Goal: Task Accomplishment & Management: Complete application form

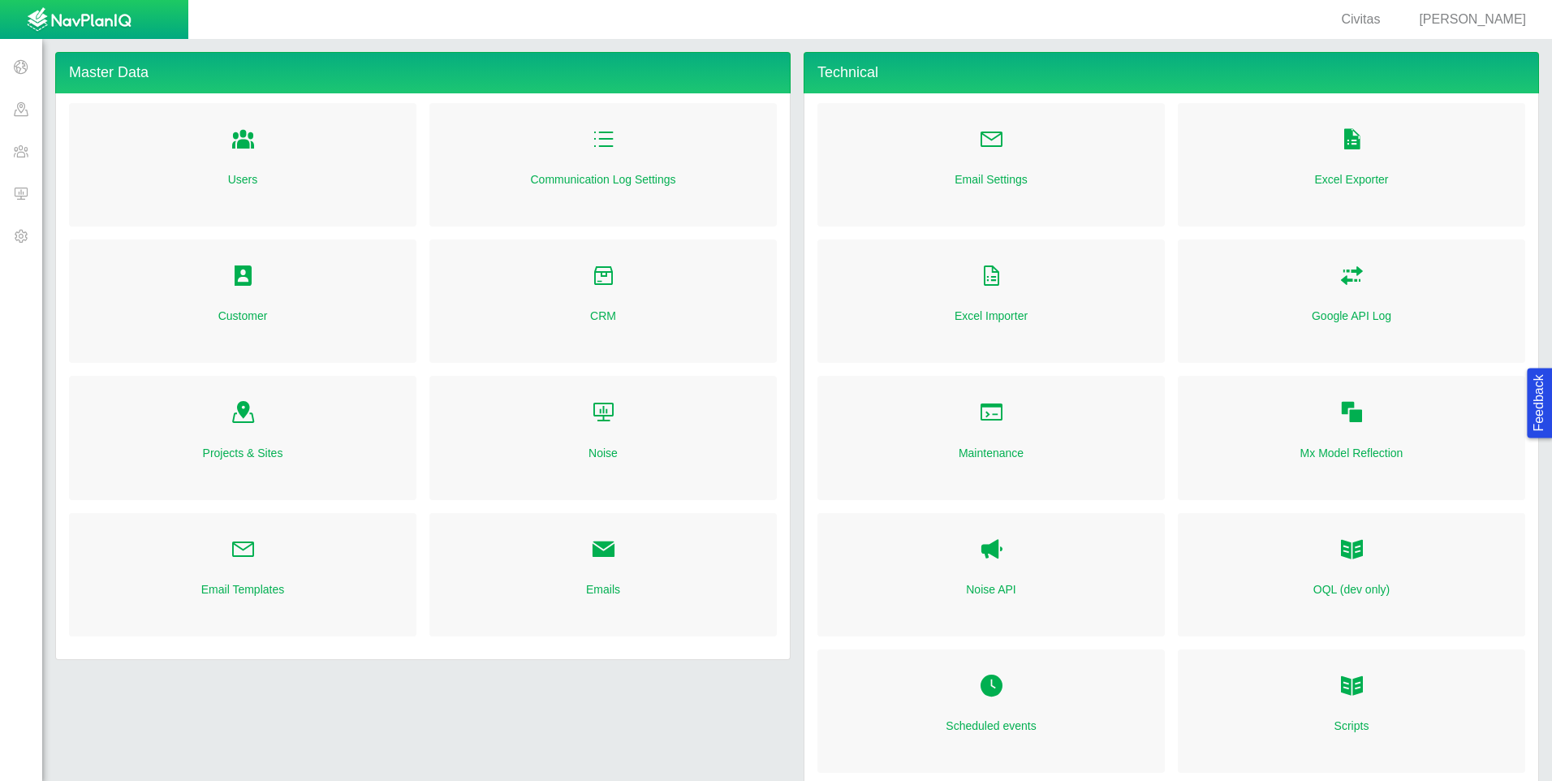
click at [1494, 23] on span "[PERSON_NAME]" at bounding box center [1472, 19] width 107 height 14
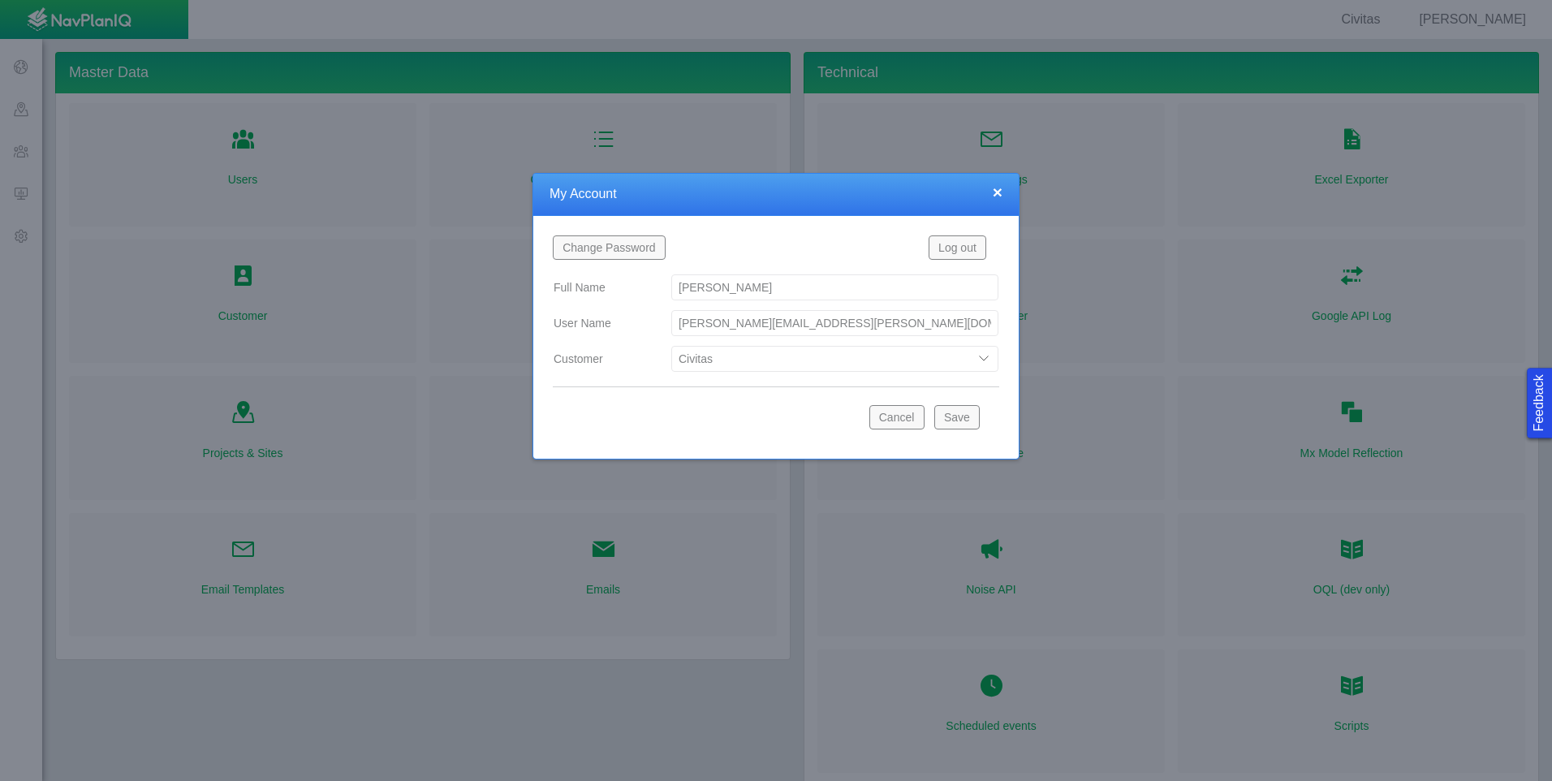
click at [891, 356] on select "Bison Blue Green Solutions Chevron Civitas Koloma Oxy PDC/Chevron Prairie OC Re…" at bounding box center [834, 359] width 327 height 26
click at [671, 346] on select "Bison Blue Green Solutions Chevron Civitas Koloma Oxy PDC/Chevron Prairie OC Re…" at bounding box center [834, 359] width 327 height 26
select select "42784196460033009"
click at [971, 412] on button "Save" at bounding box center [956, 417] width 45 height 24
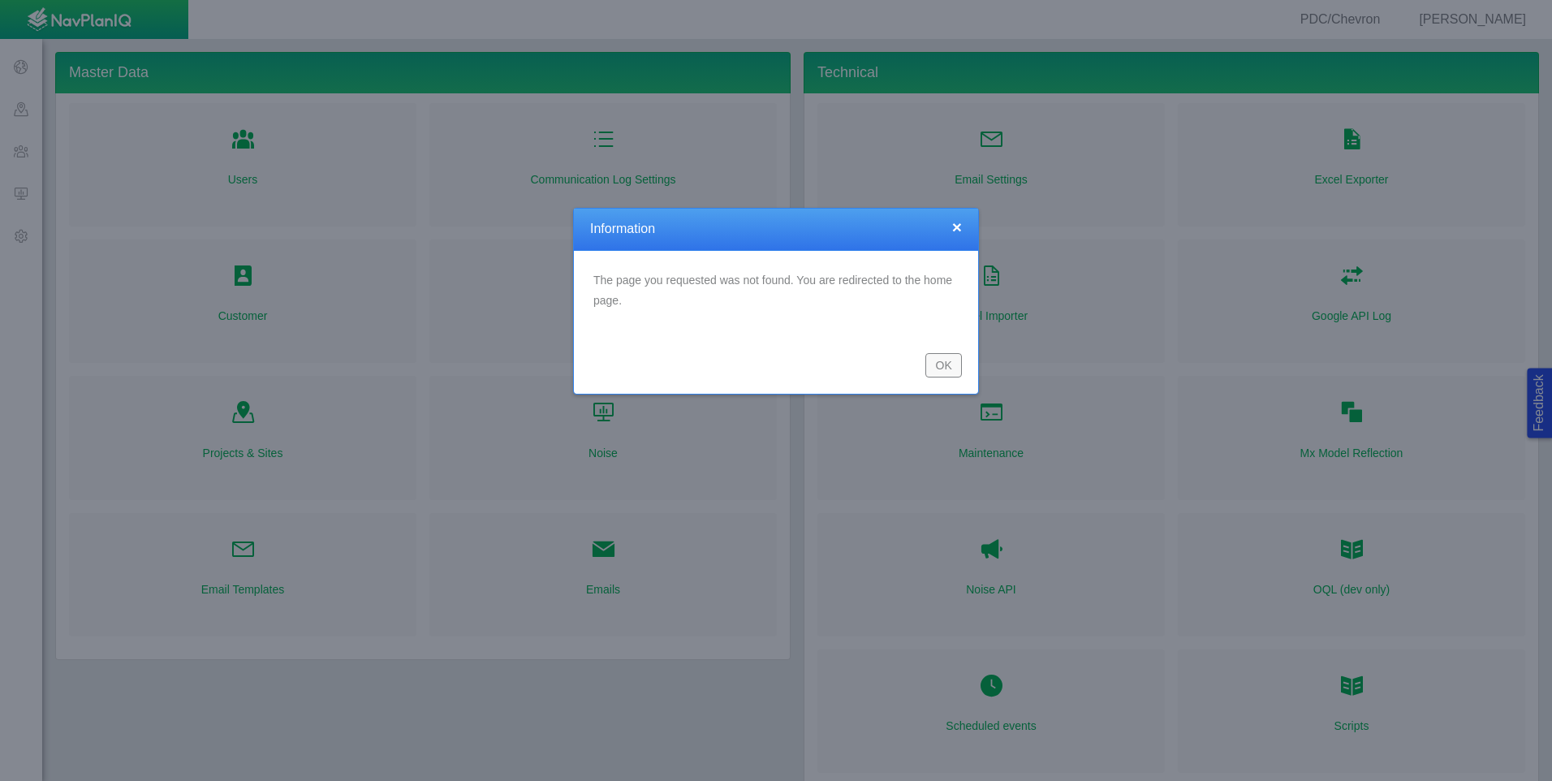
click at [942, 365] on button "OK" at bounding box center [943, 365] width 37 height 24
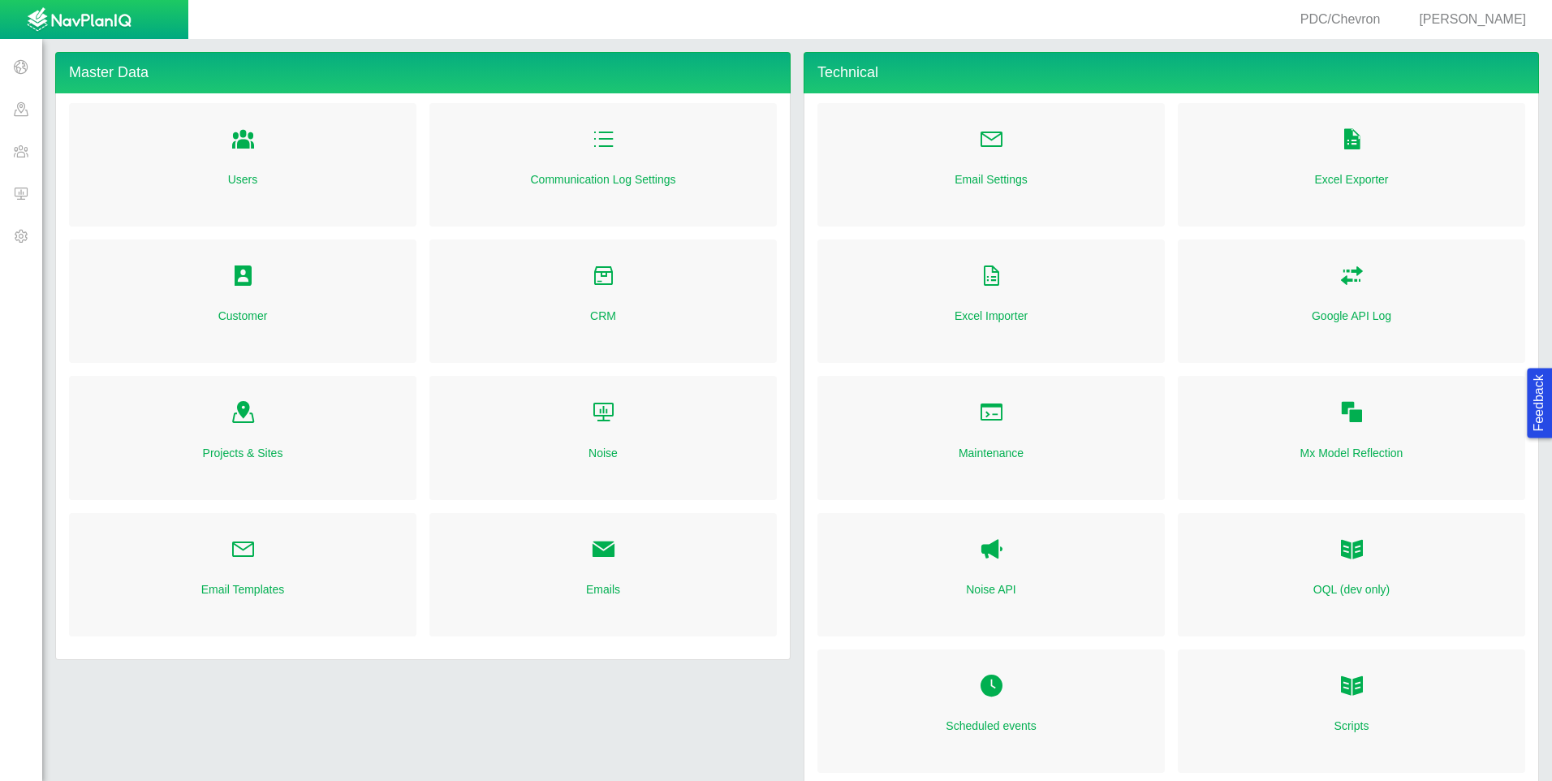
click at [24, 193] on span at bounding box center [21, 193] width 42 height 42
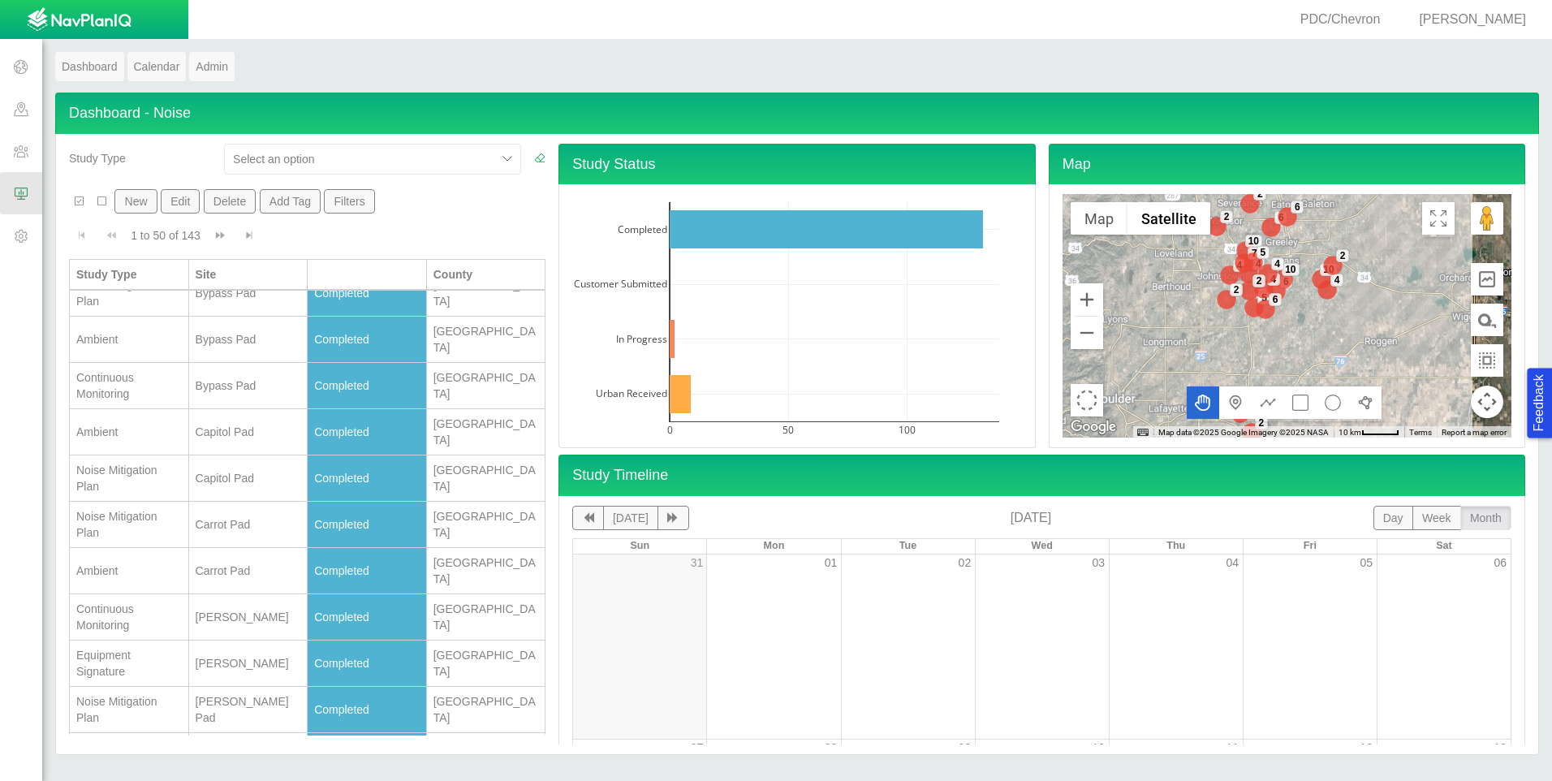
scroll to position [1625, 0]
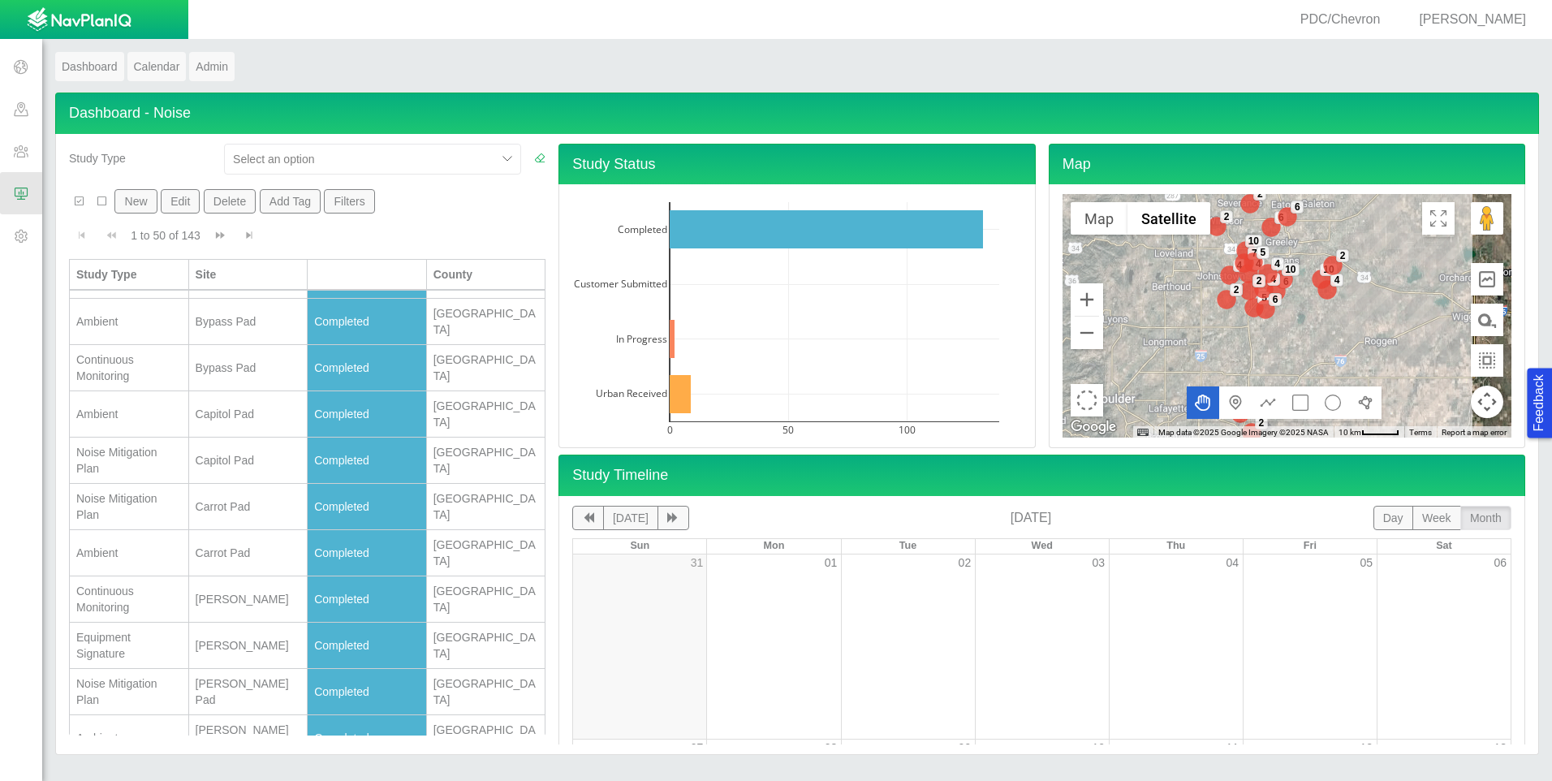
click at [419, 153] on div at bounding box center [360, 158] width 255 height 19
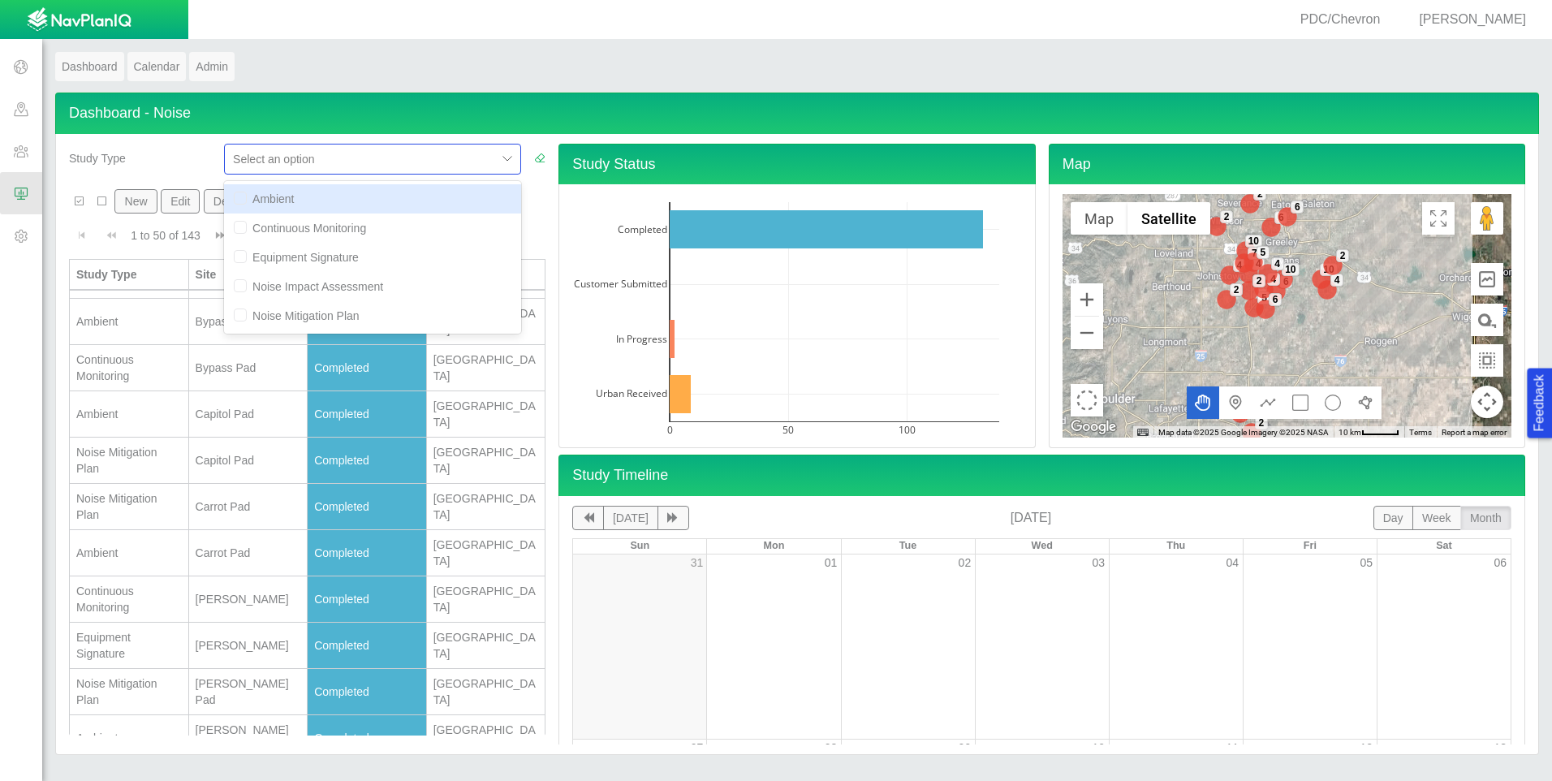
click at [195, 153] on div "Study Type" at bounding box center [140, 155] width 142 height 23
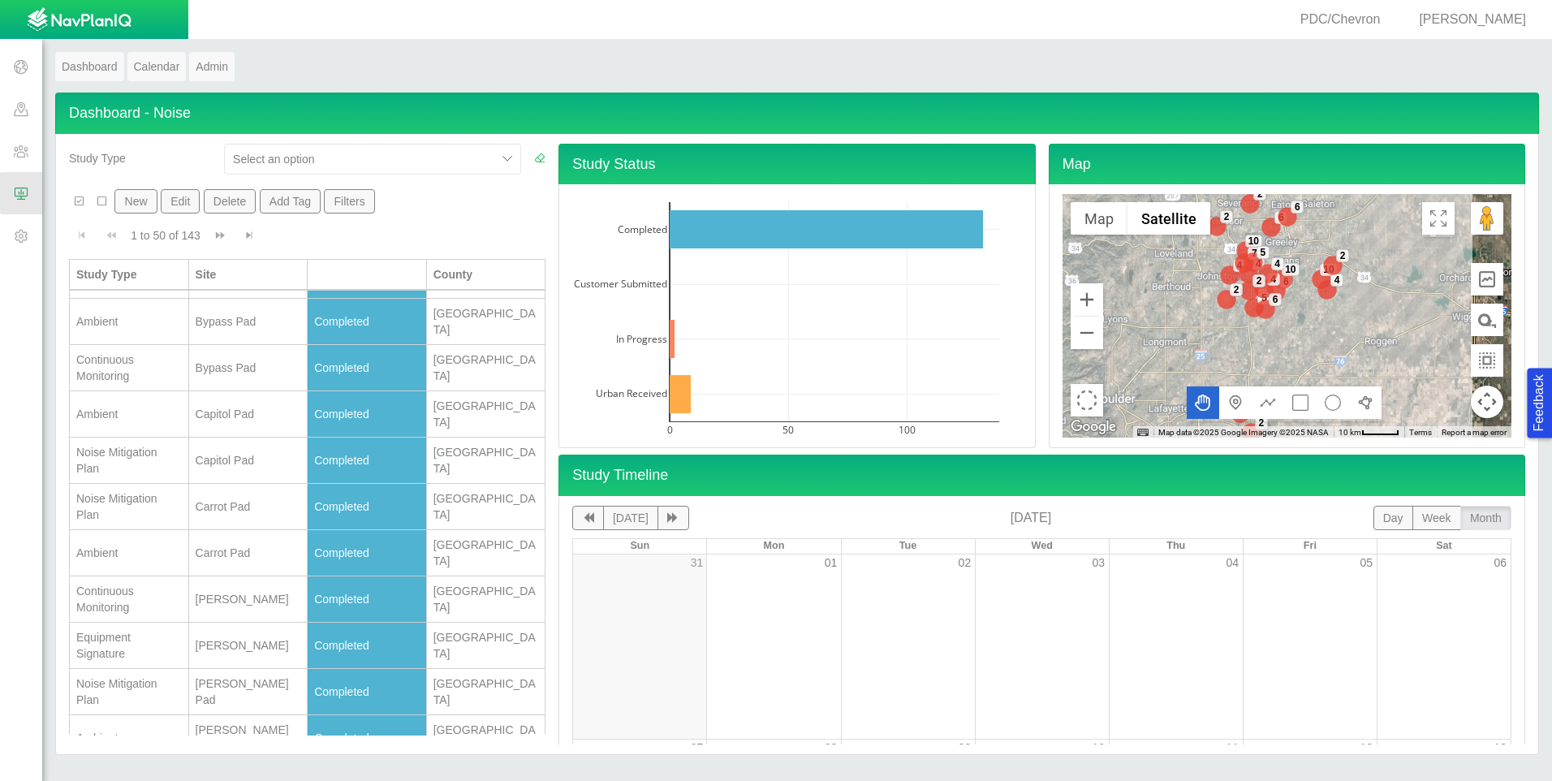
click at [347, 194] on button "Filters" at bounding box center [349, 201] width 51 height 24
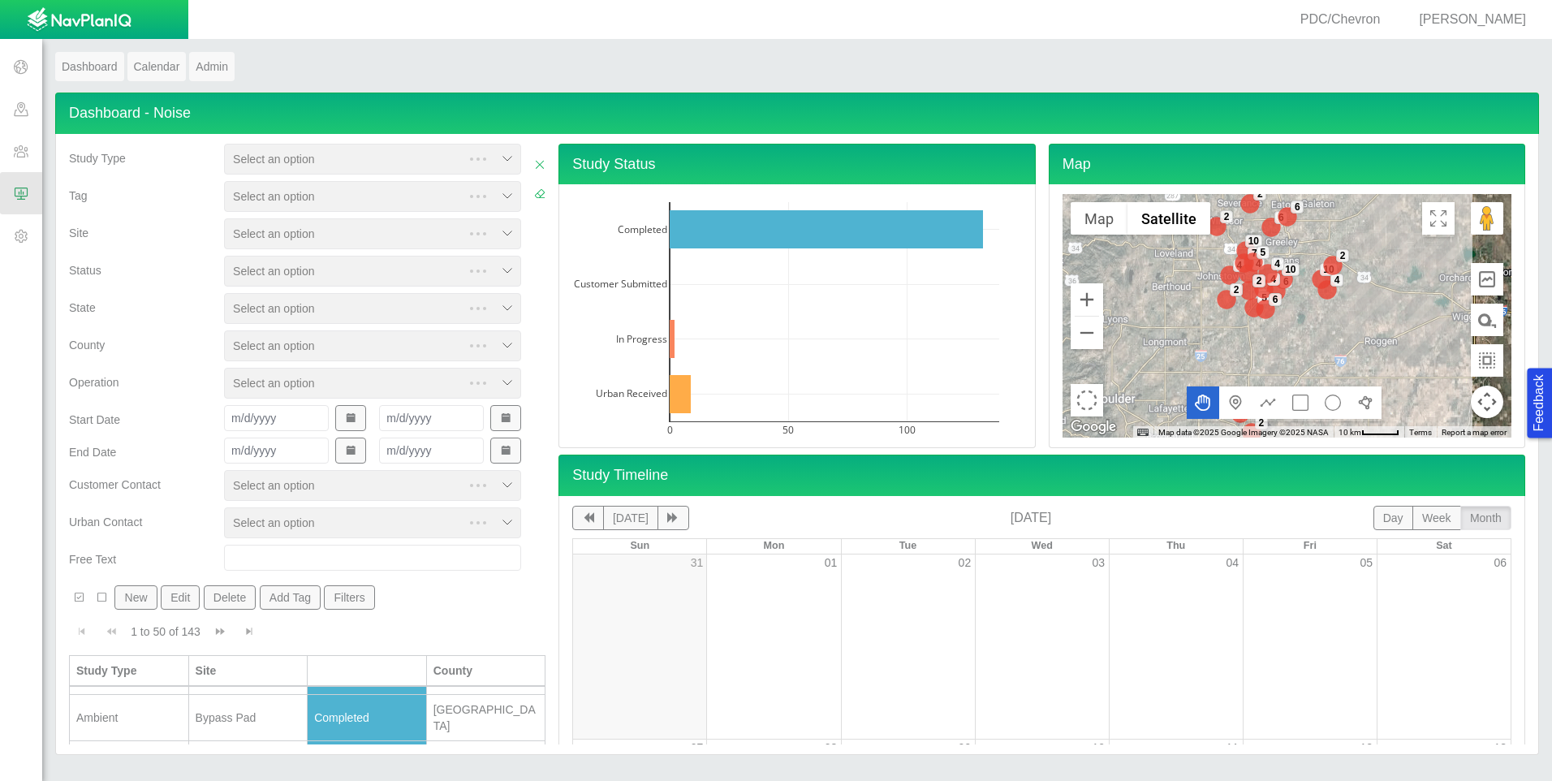
scroll to position [0, 0]
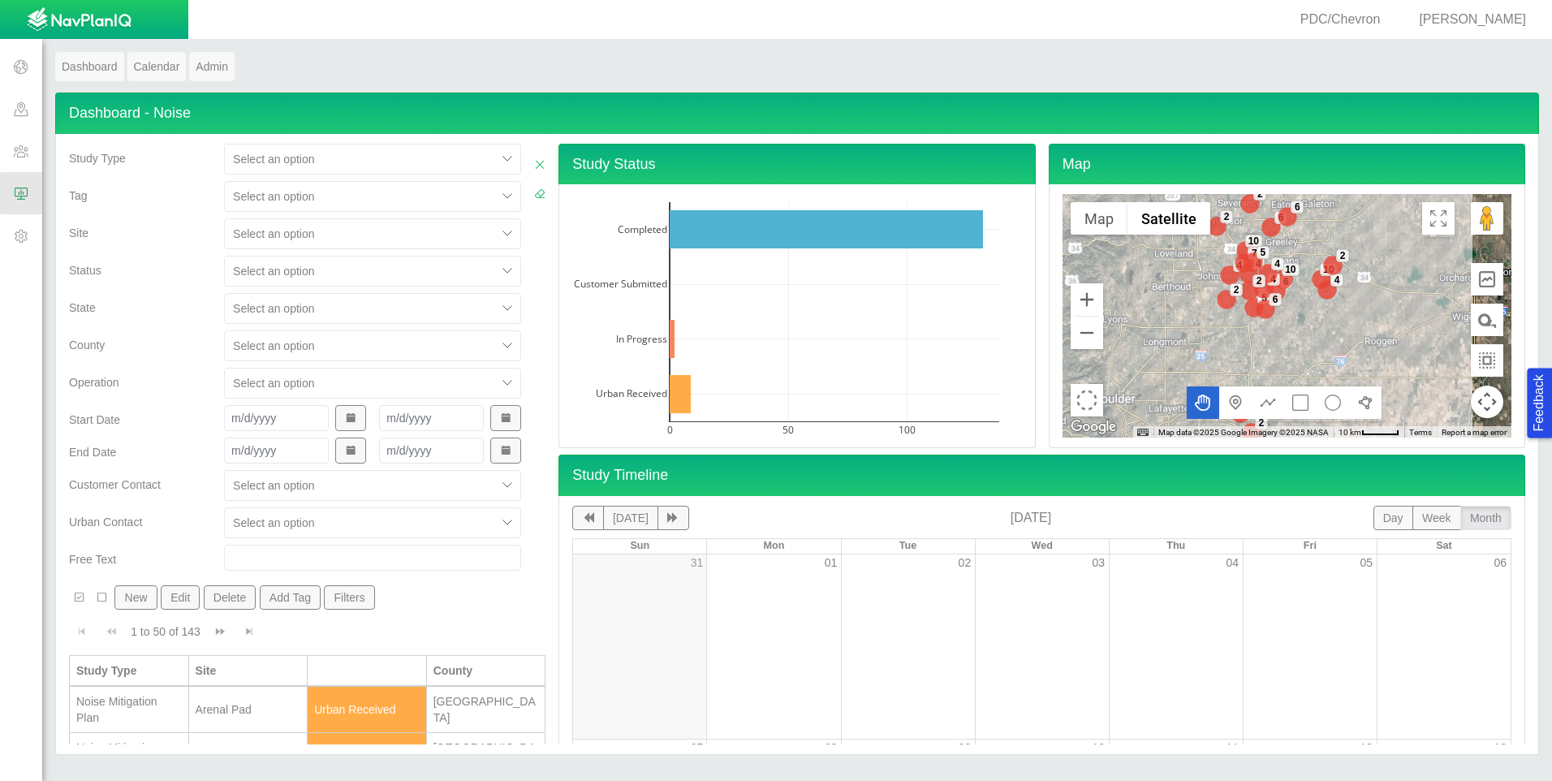
click at [496, 234] on div at bounding box center [508, 234] width 24 height 24
type input "torr"
click at [280, 271] on div "[PERSON_NAME] Federal" at bounding box center [372, 273] width 297 height 29
checkbox input "false"
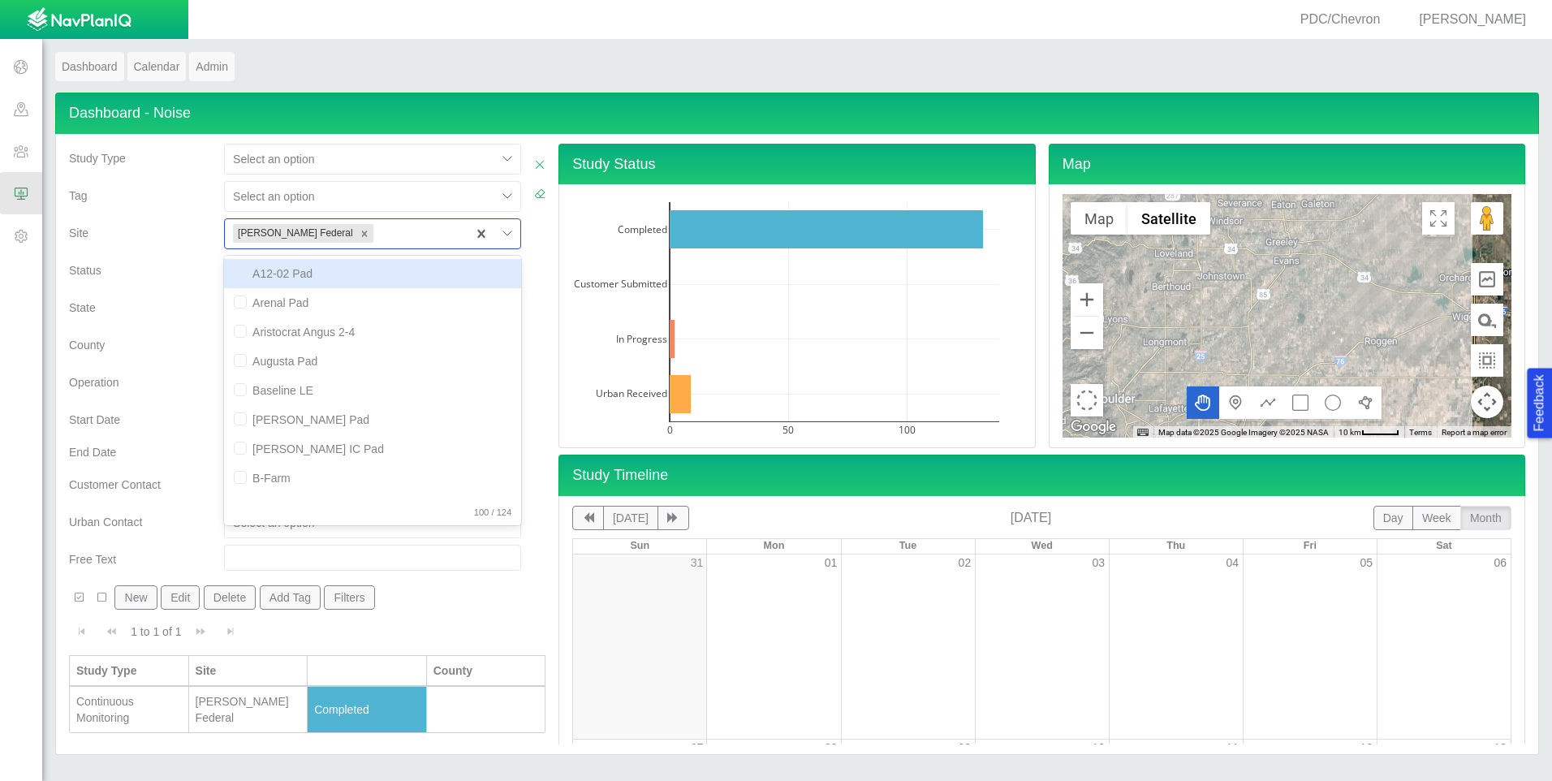
click at [183, 274] on div "Status" at bounding box center [140, 267] width 142 height 23
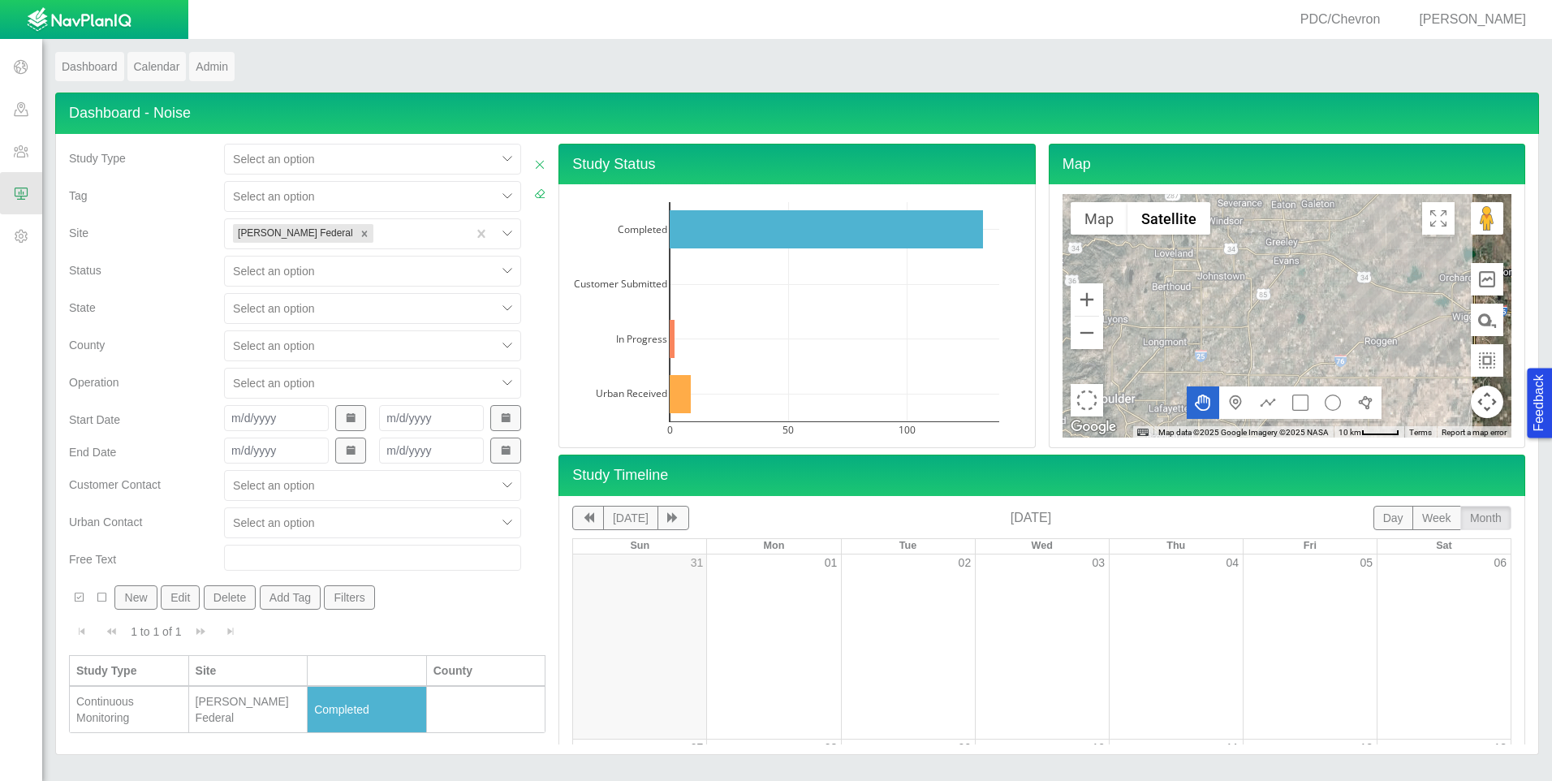
click at [140, 600] on button "New" at bounding box center [135, 597] width 42 height 24
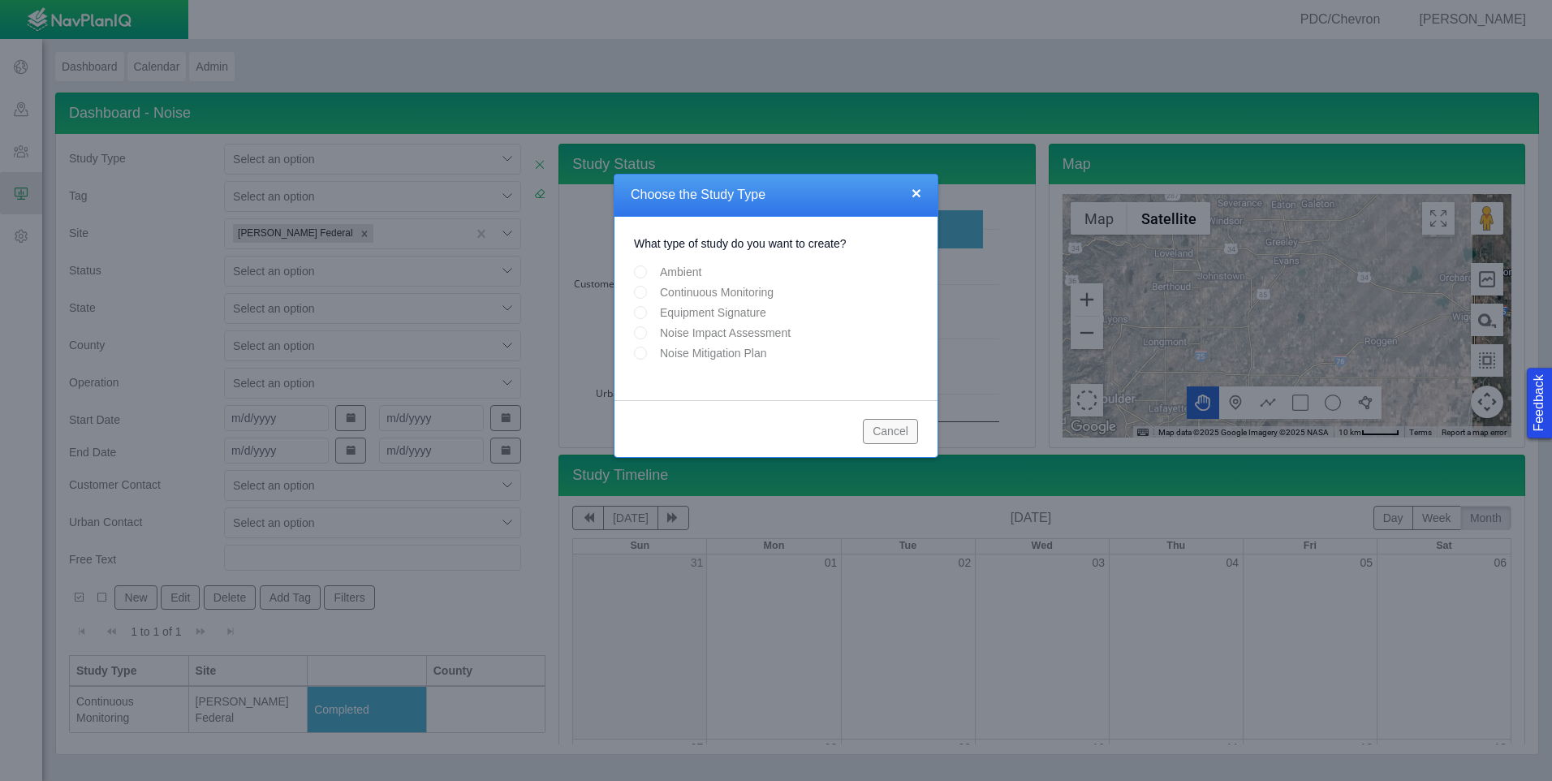
click at [671, 313] on label "Equipment Signature" at bounding box center [713, 312] width 106 height 16
click at [647, 313] on input "Equipment Signature" at bounding box center [640, 312] width 13 height 13
radio input "true"
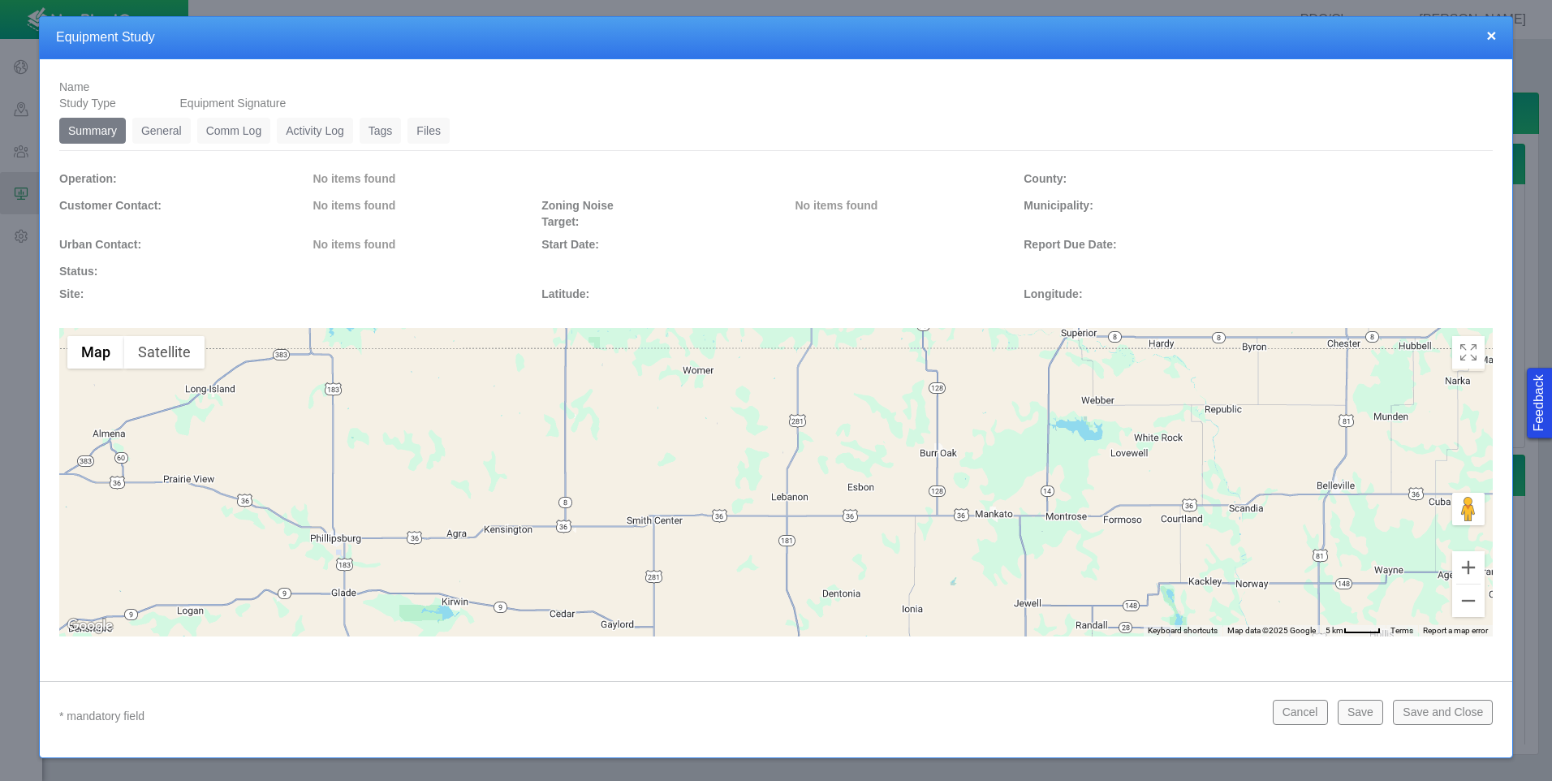
click at [177, 138] on link "General" at bounding box center [161, 131] width 58 height 26
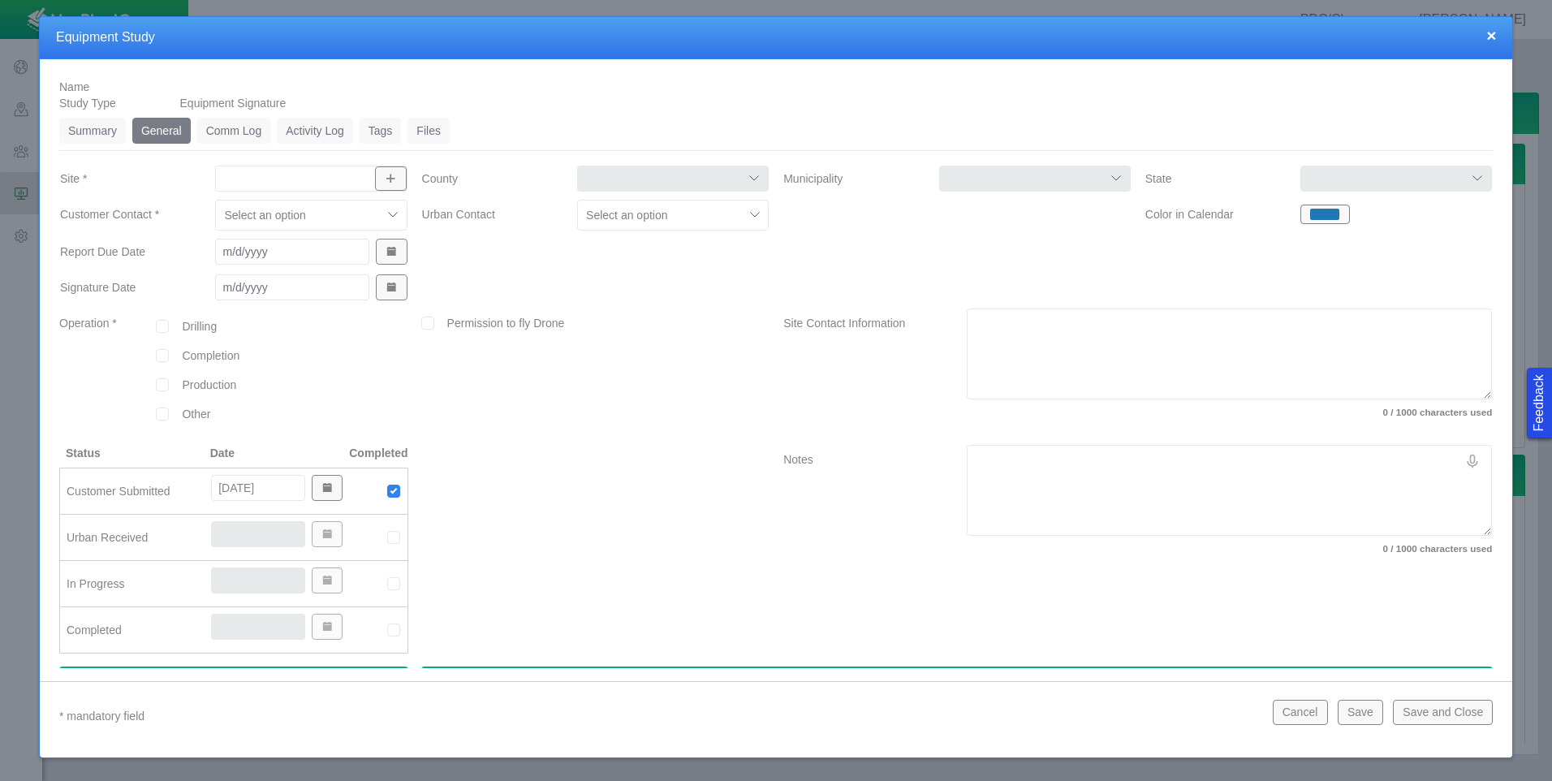
click at [287, 179] on input "Site *" at bounding box center [302, 178] width 161 height 16
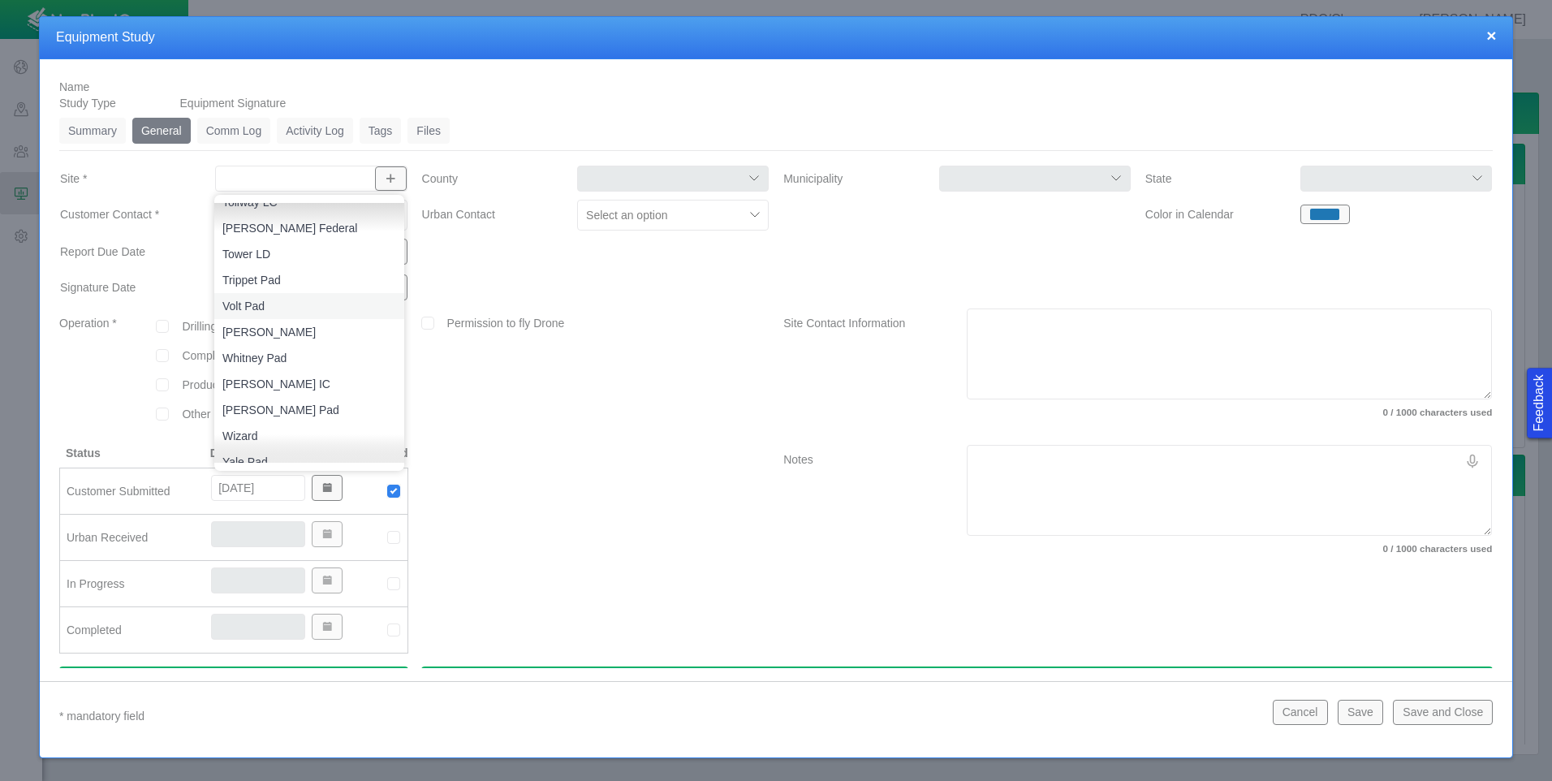
scroll to position [2799, 0]
click at [294, 351] on span "[PERSON_NAME] Federal" at bounding box center [309, 352] width 174 height 16
type input "[PERSON_NAME] Federal"
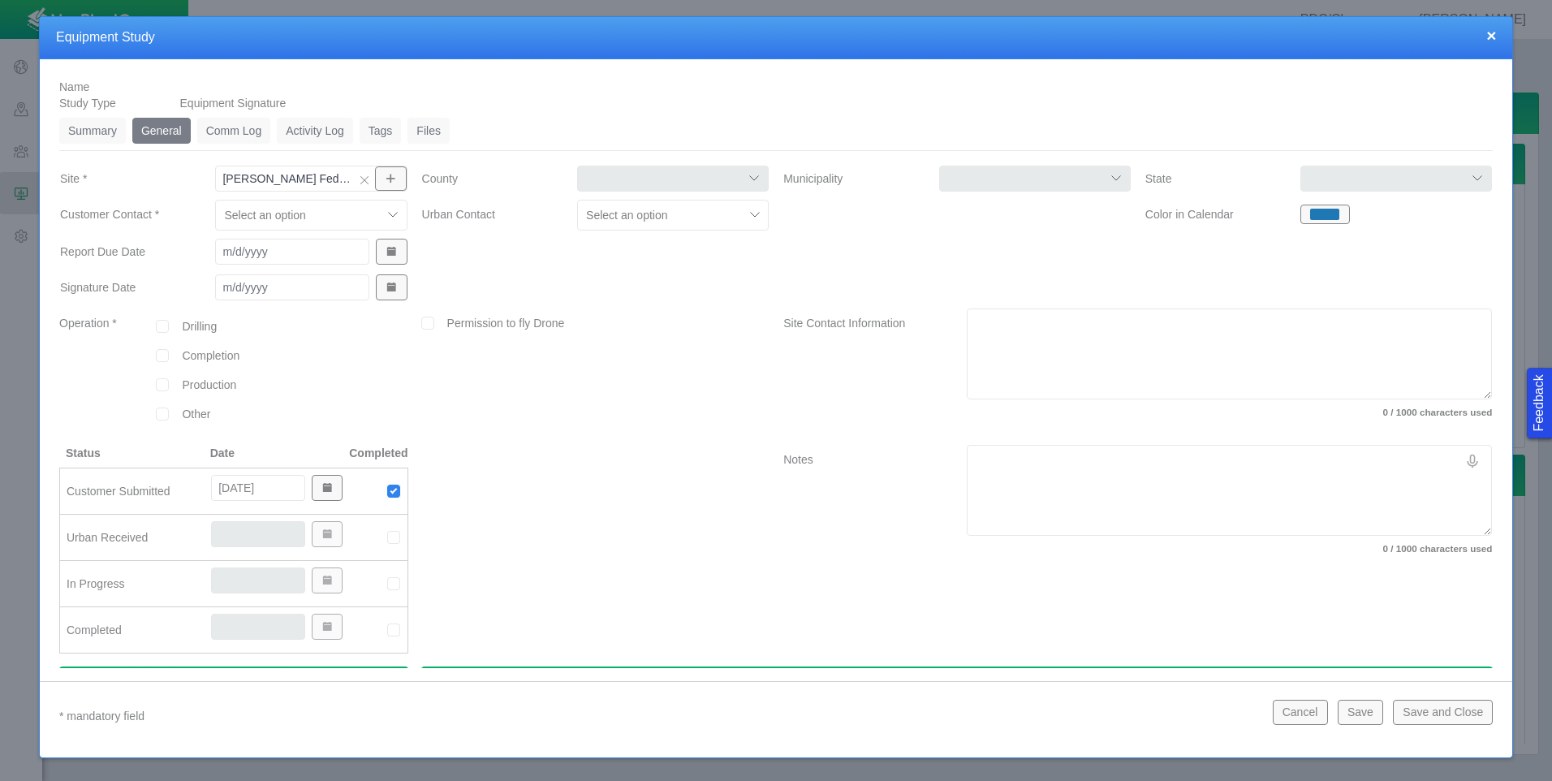
click at [391, 216] on div at bounding box center [394, 215] width 24 height 24
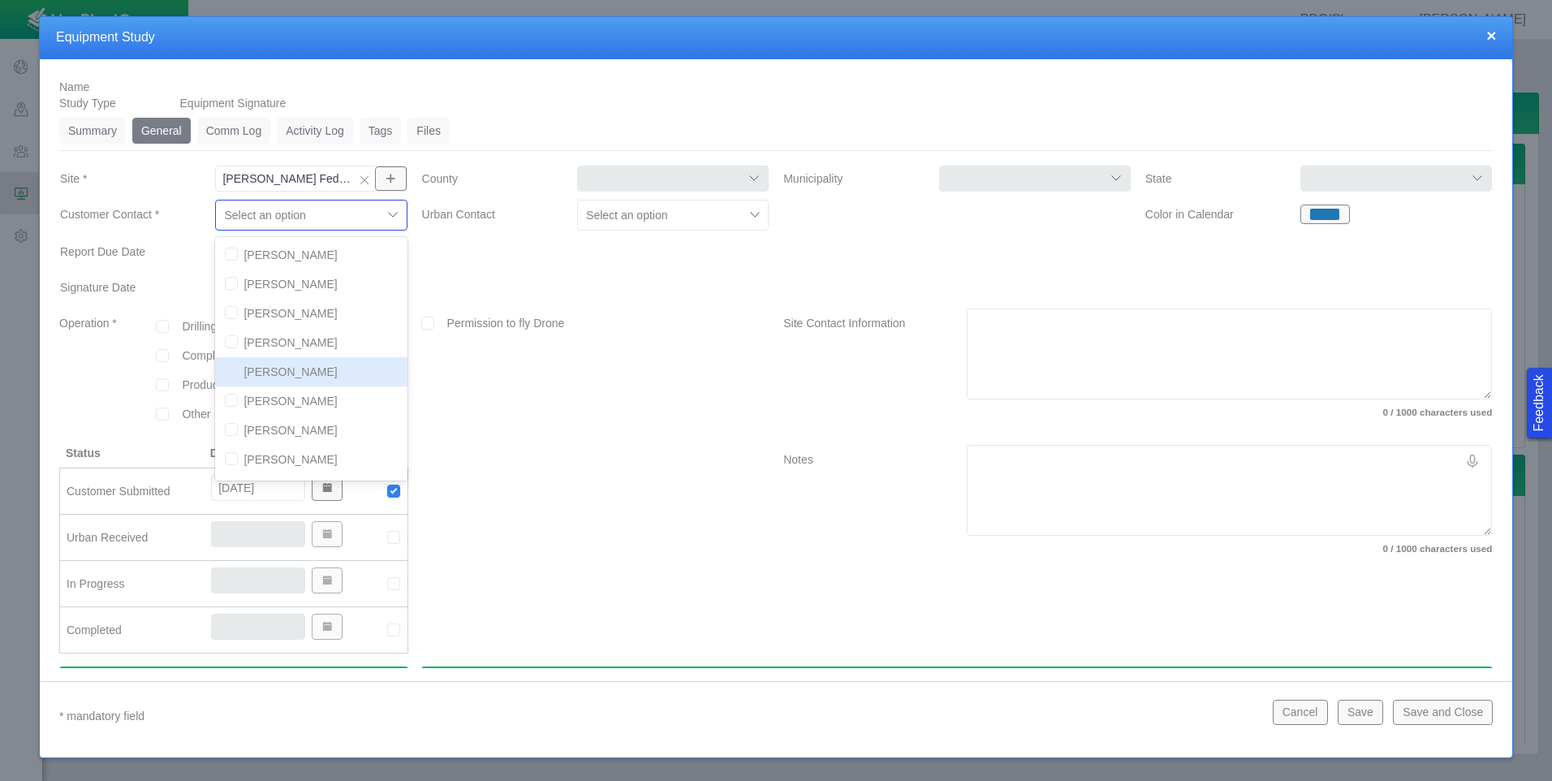
click at [226, 375] on input "checkbox" at bounding box center [231, 370] width 13 height 13
checkbox input "true"
click at [471, 254] on div at bounding box center [596, 255] width 362 height 36
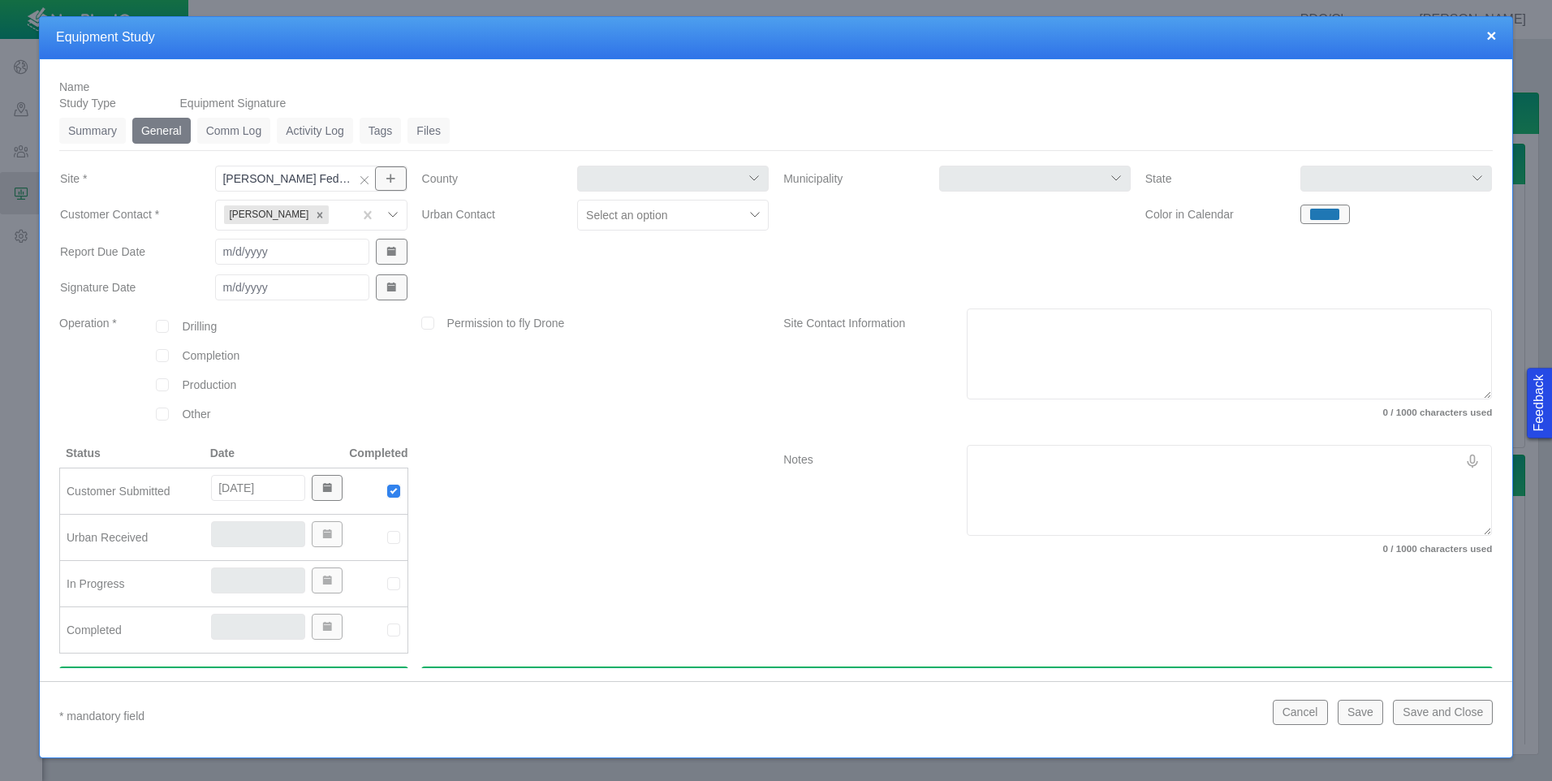
click at [746, 210] on div at bounding box center [756, 215] width 24 height 24
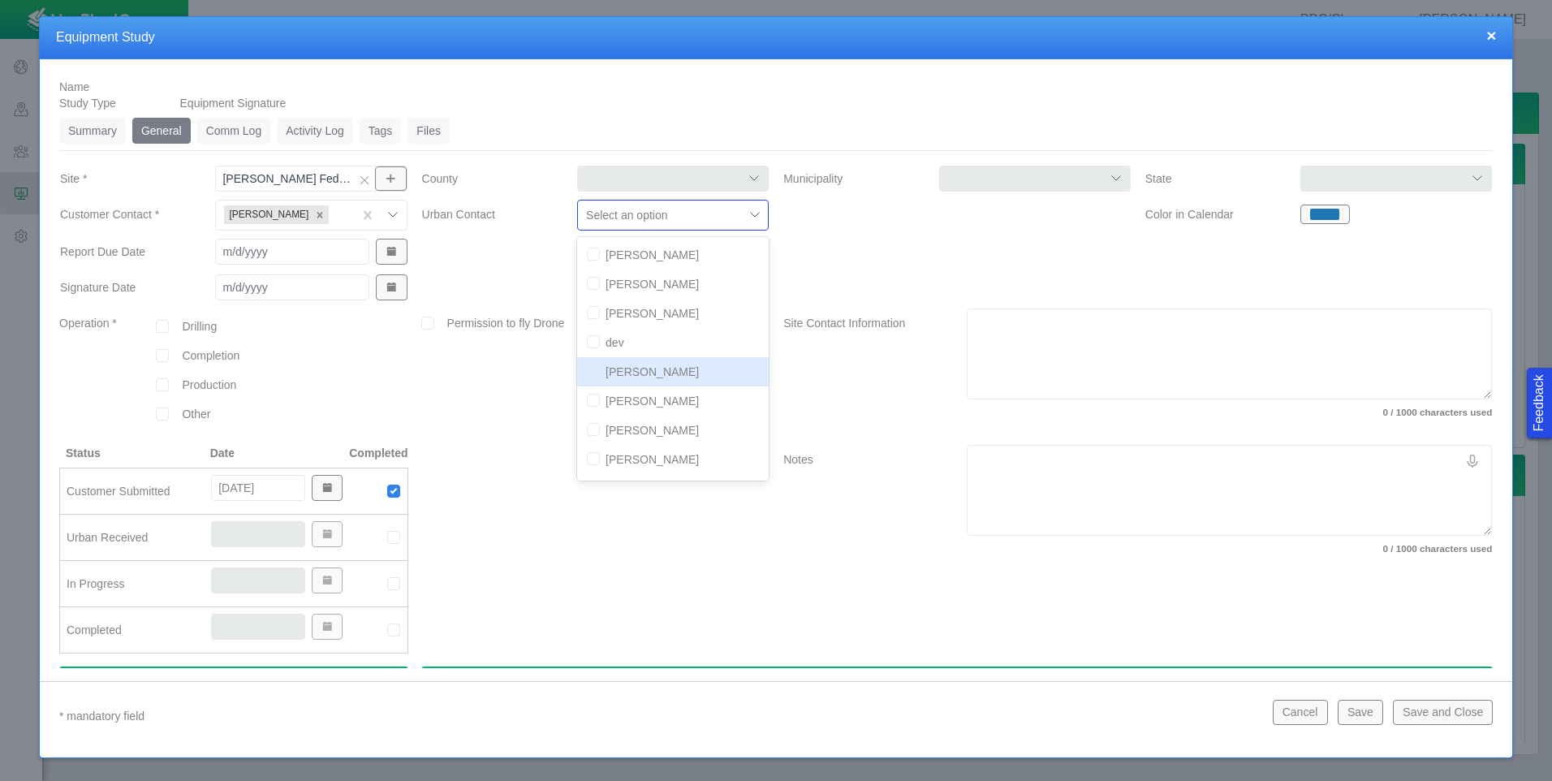
click at [593, 373] on input "checkbox" at bounding box center [593, 370] width 13 height 13
checkbox input "true"
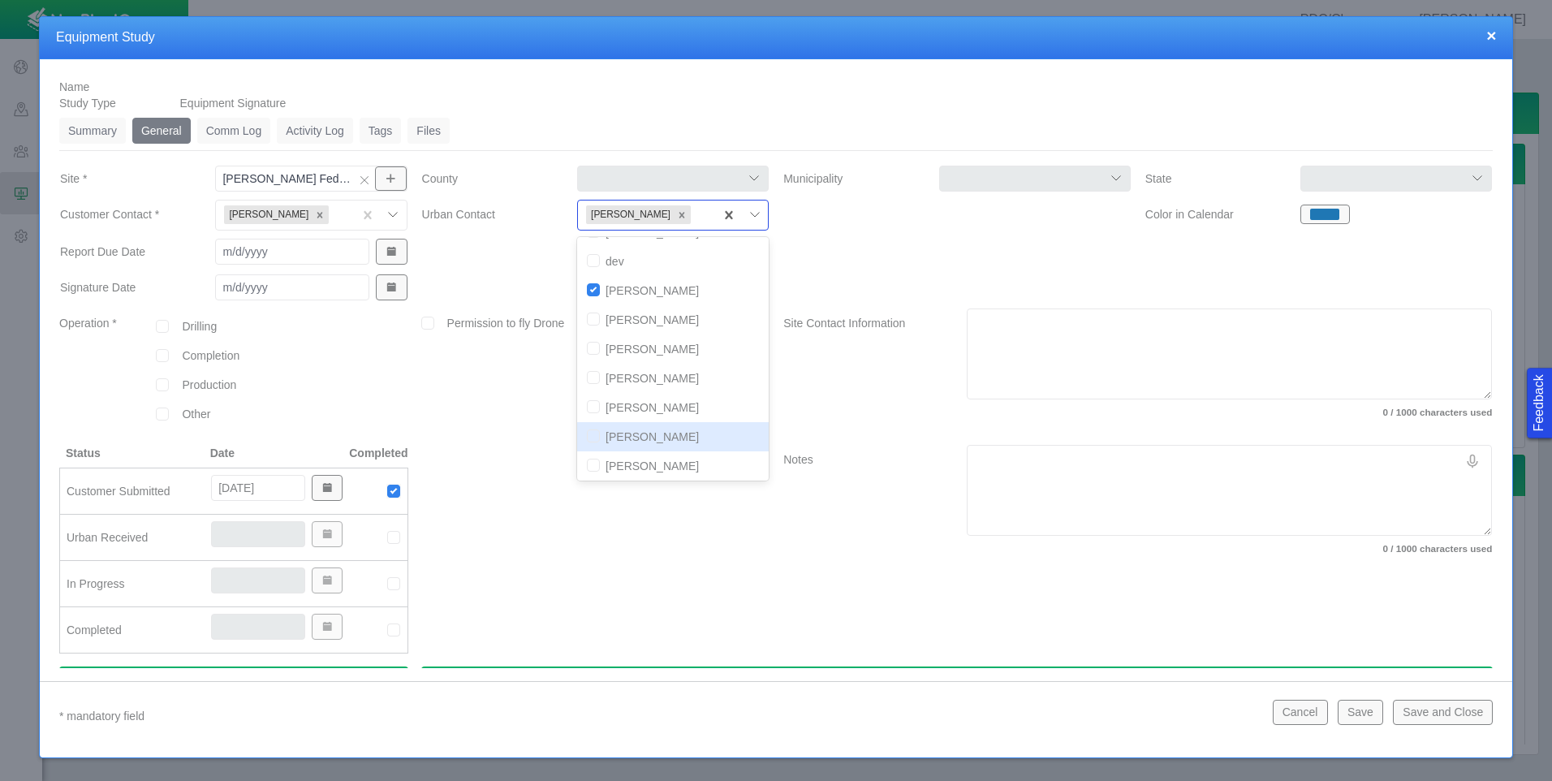
scroll to position [172, 0]
click at [592, 459] on input "checkbox" at bounding box center [593, 461] width 13 height 13
checkbox input "true"
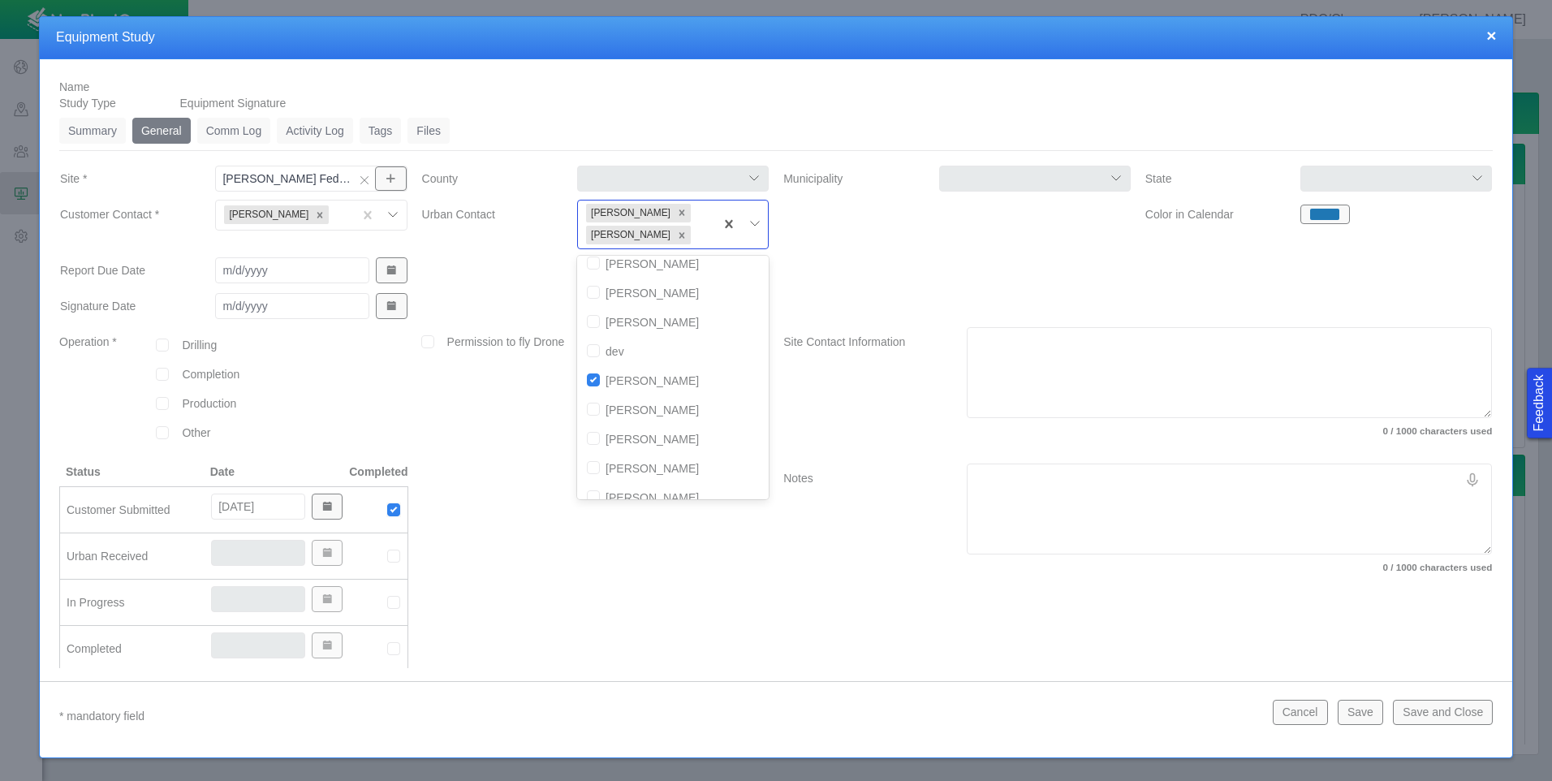
scroll to position [0, 0]
click at [589, 271] on input "checkbox" at bounding box center [593, 272] width 13 height 13
checkbox input "true"
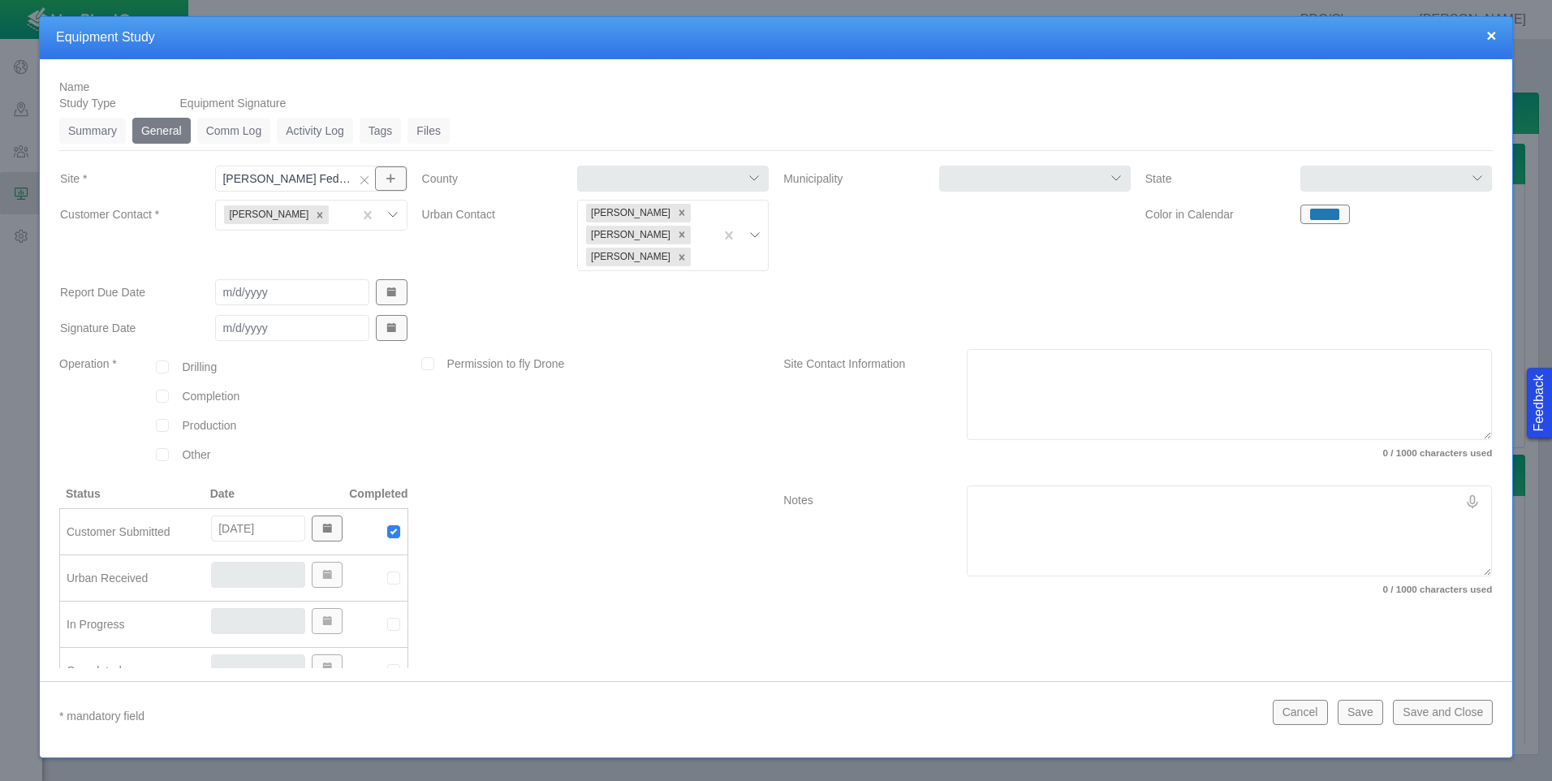
click at [834, 281] on div at bounding box center [957, 296] width 362 height 36
click at [303, 294] on input "Report Due Date" at bounding box center [292, 292] width 154 height 26
click at [395, 282] on button "Show Date Picker" at bounding box center [391, 292] width 31 height 26
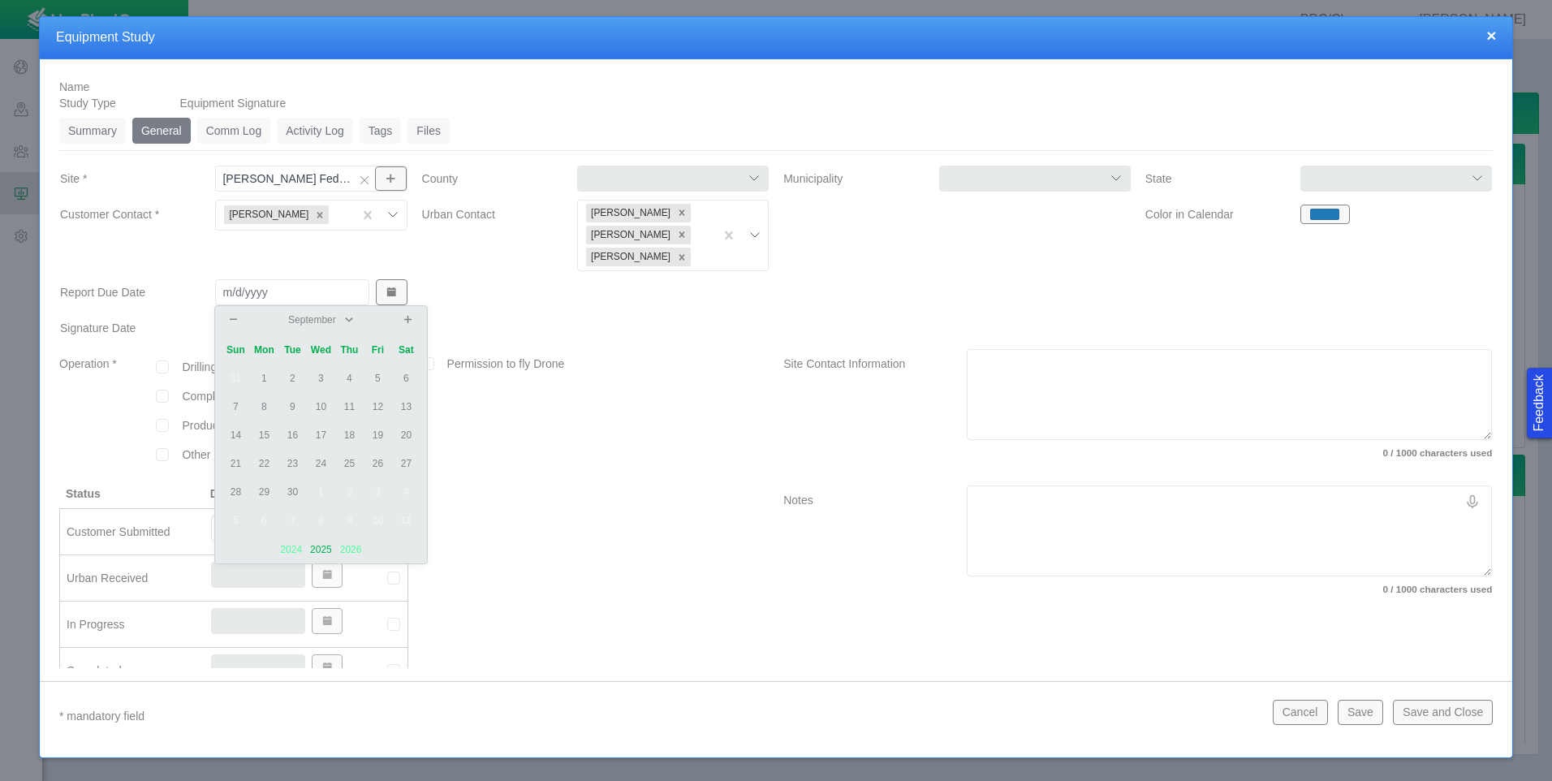
click at [293, 466] on td "23" at bounding box center [292, 464] width 28 height 28
type input "[DATE]"
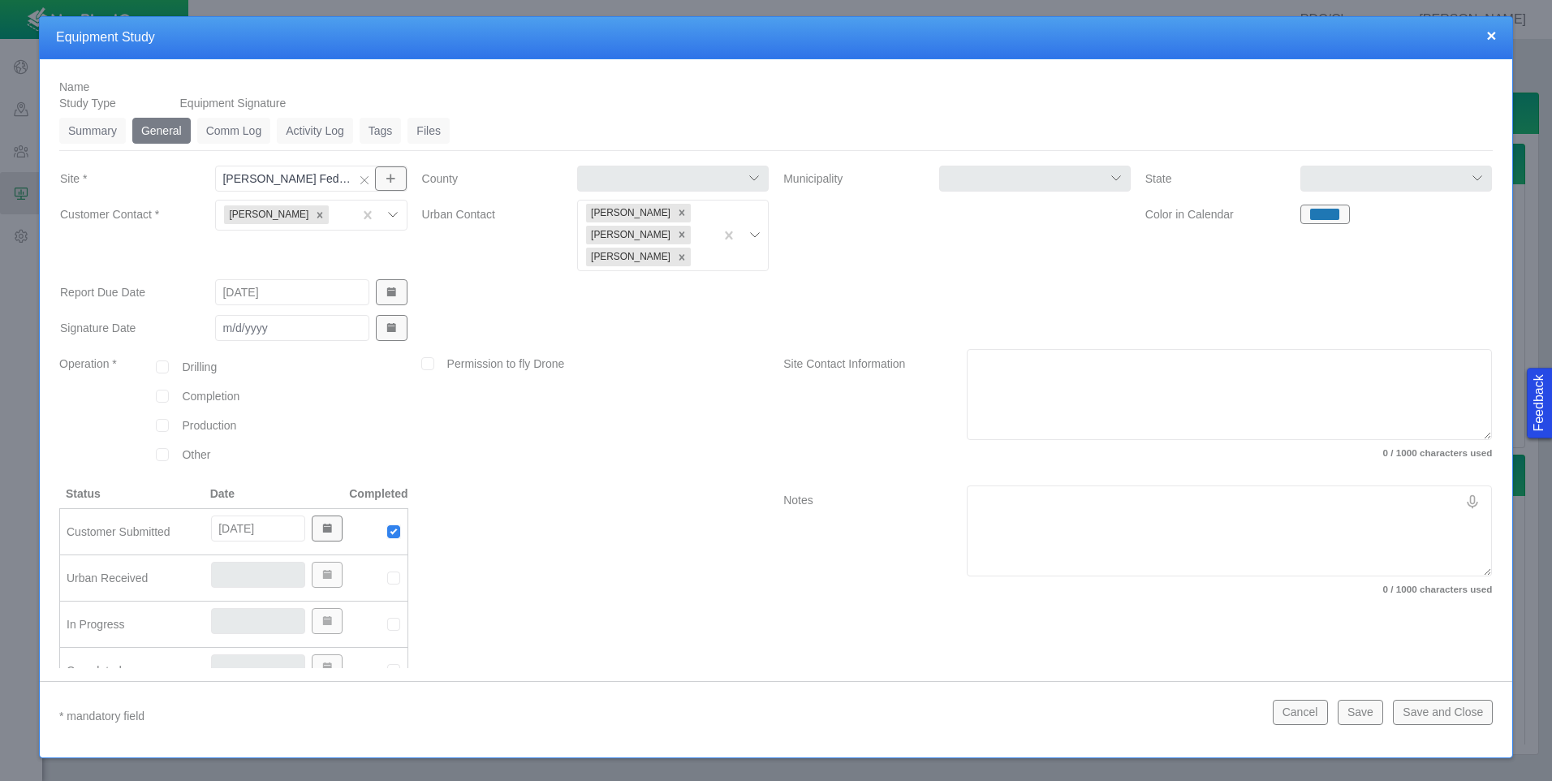
click at [390, 327] on span "Show Date Picker" at bounding box center [391, 327] width 11 height 11
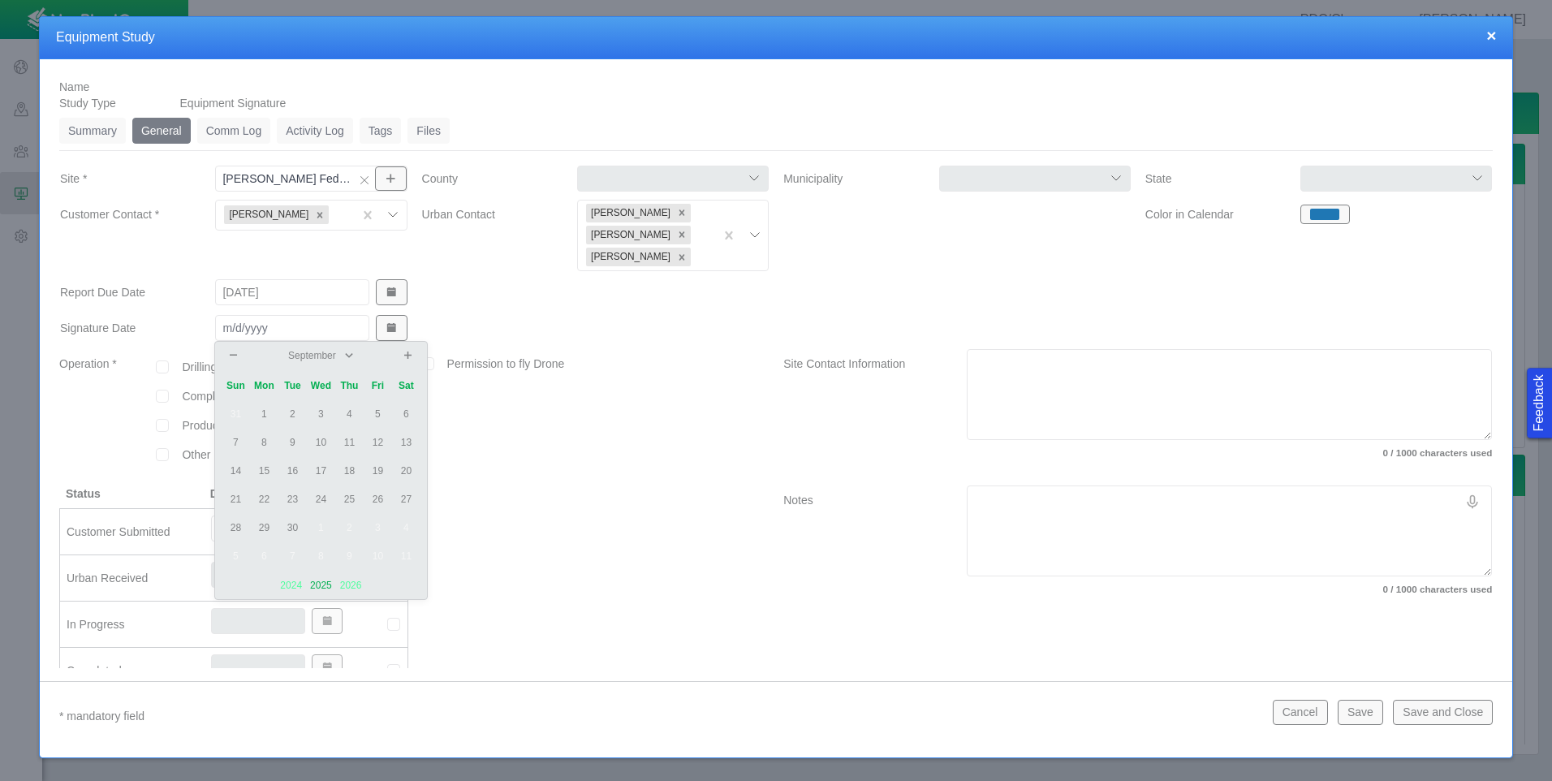
click at [239, 358] on button at bounding box center [233, 355] width 19 height 15
click at [353, 471] on td "14" at bounding box center [349, 471] width 28 height 28
type input "[DATE]"
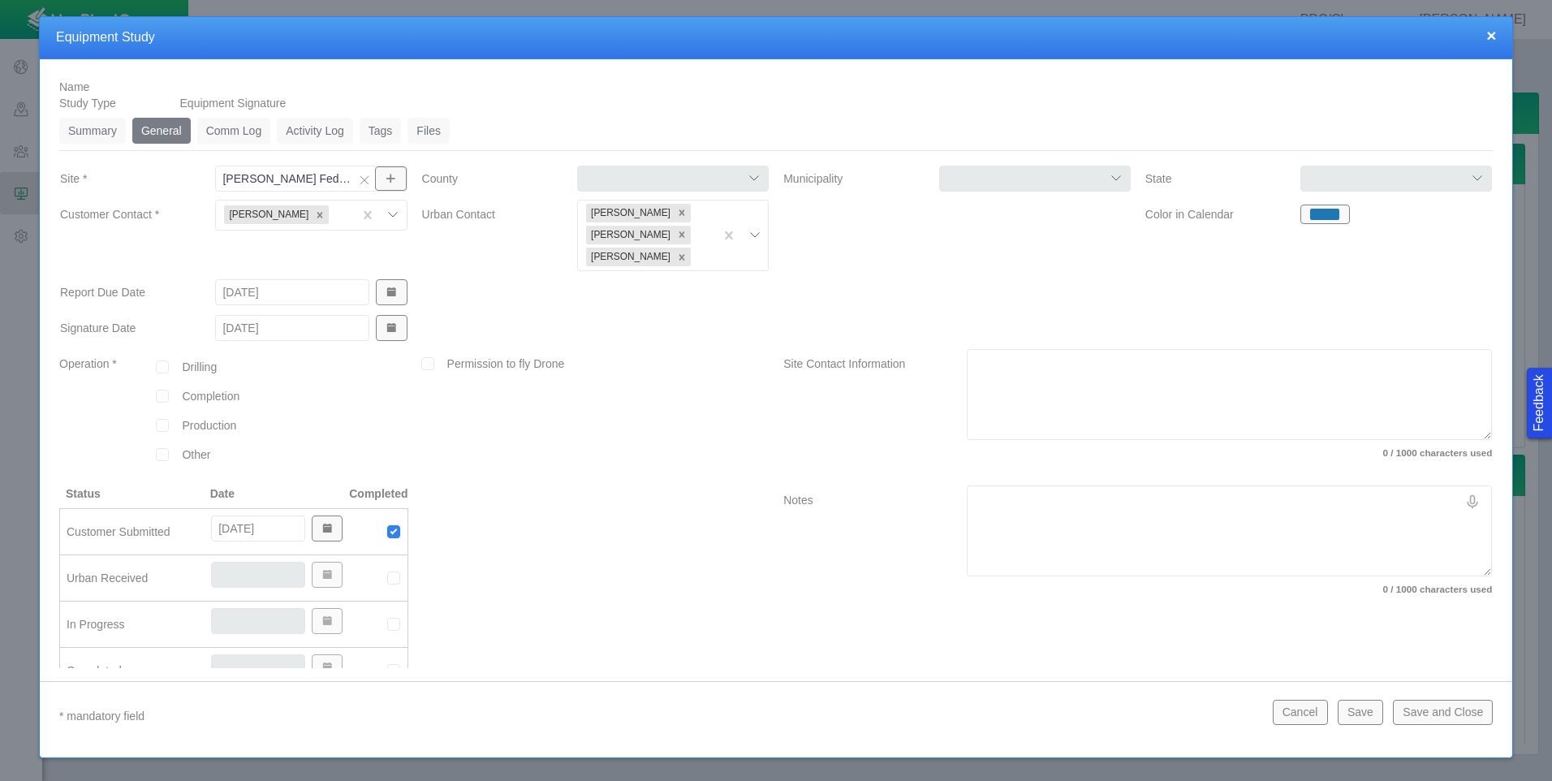
click at [497, 431] on div "Permission to fly Drone" at bounding box center [596, 417] width 362 height 136
click at [161, 422] on input "checkbox" at bounding box center [162, 425] width 13 height 13
checkbox input "true"
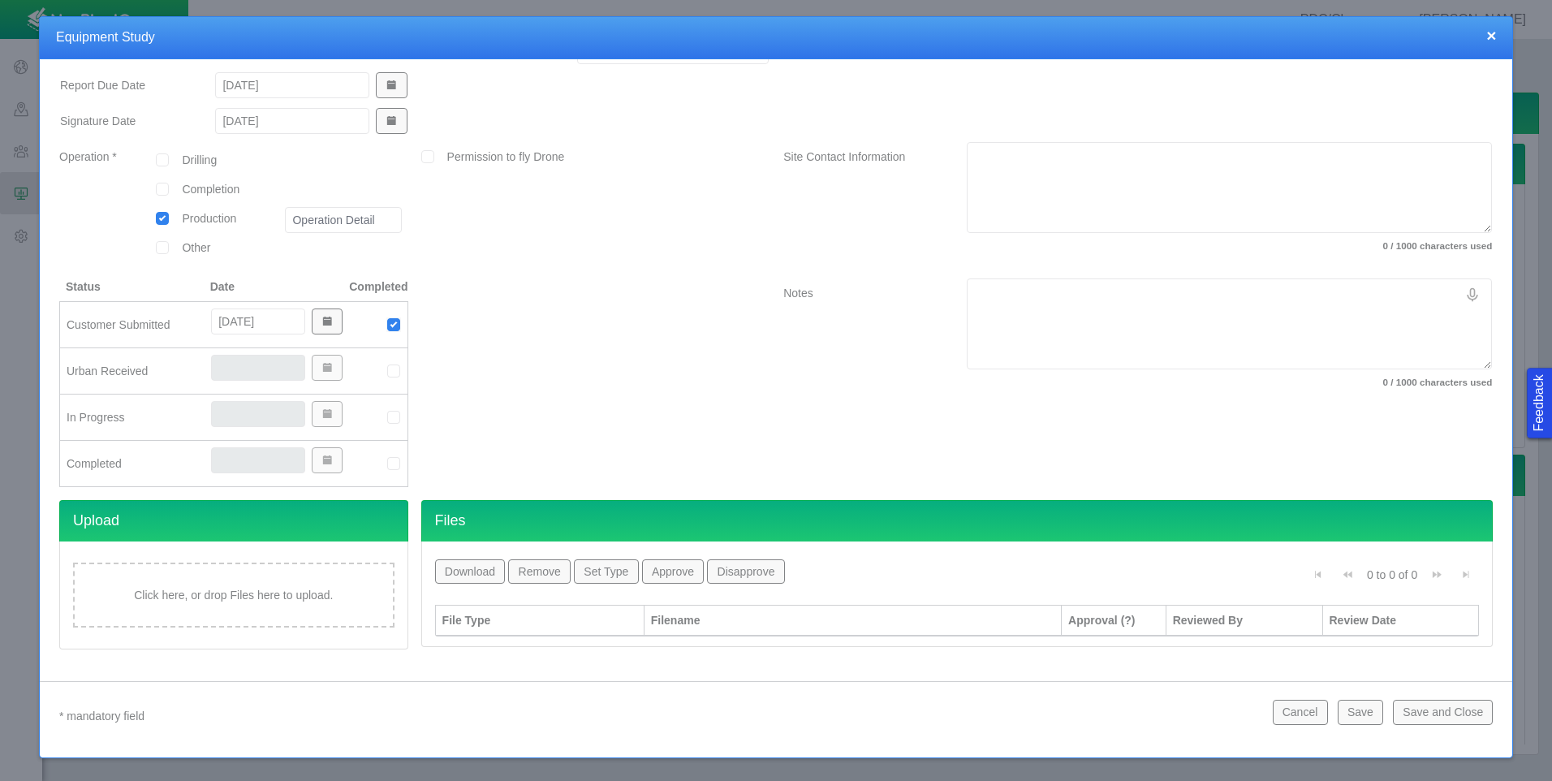
scroll to position [208, 0]
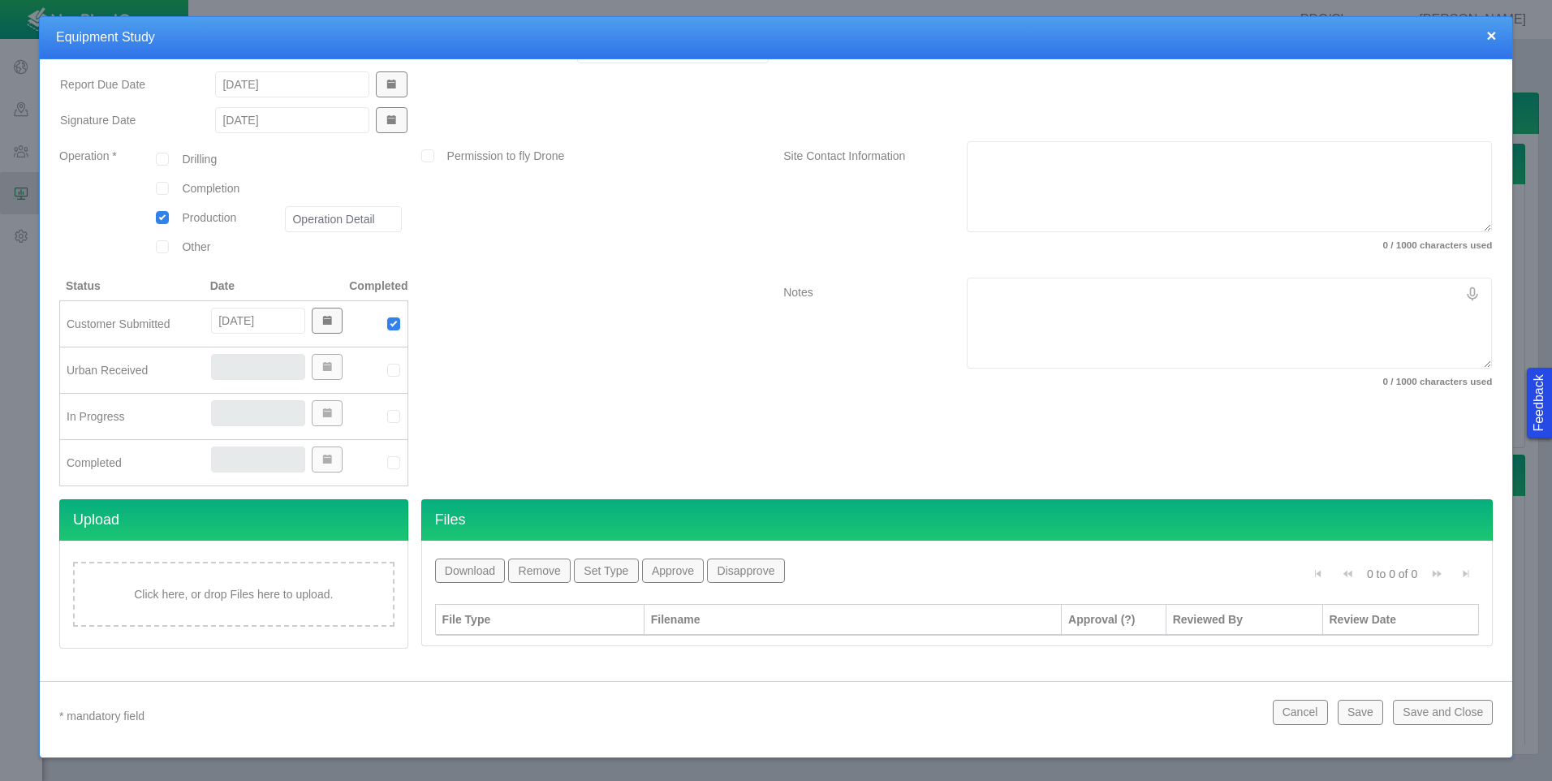
click at [395, 373] on img at bounding box center [393, 370] width 15 height 15
type input "[DATE]"
click at [394, 417] on img at bounding box center [393, 416] width 15 height 15
type input "[DATE]"
click at [390, 463] on img at bounding box center [393, 462] width 15 height 15
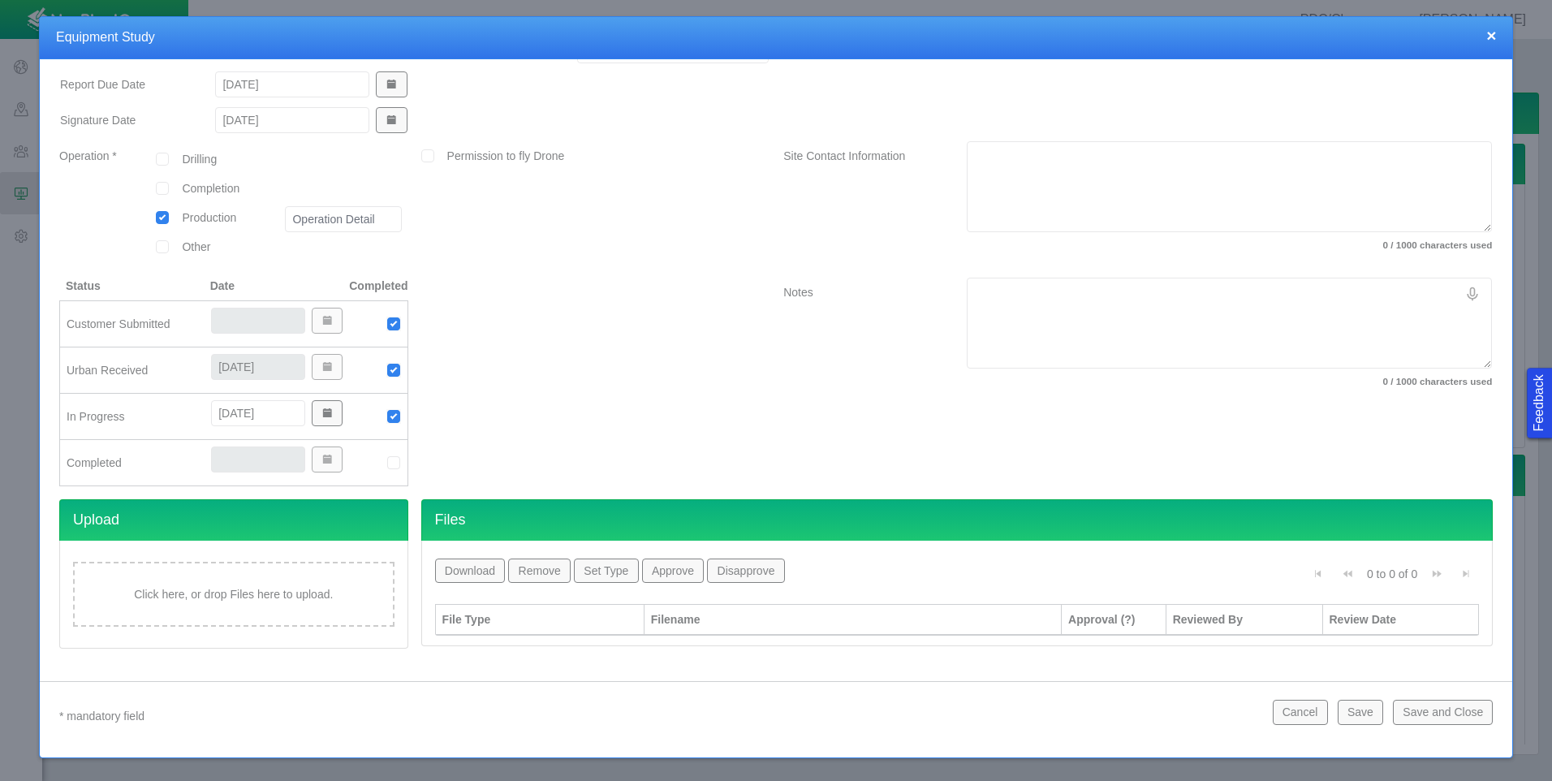
type input "[DATE]"
click at [320, 586] on div "Click here, or drop Files here to upload." at bounding box center [233, 594] width 321 height 65
click at [515, 640] on td at bounding box center [540, 651] width 209 height 30
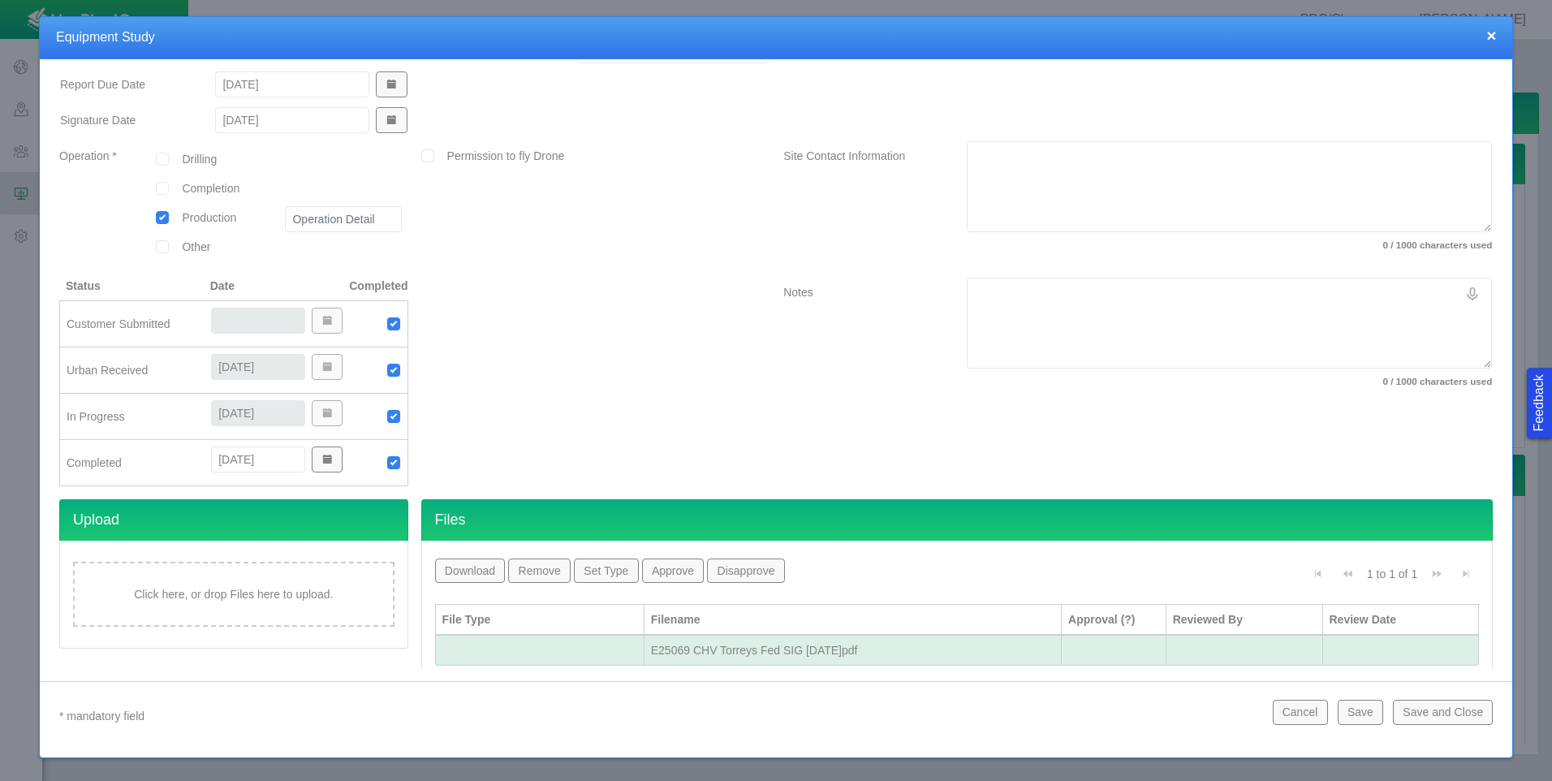
click at [613, 574] on button "Set Type" at bounding box center [606, 570] width 64 height 24
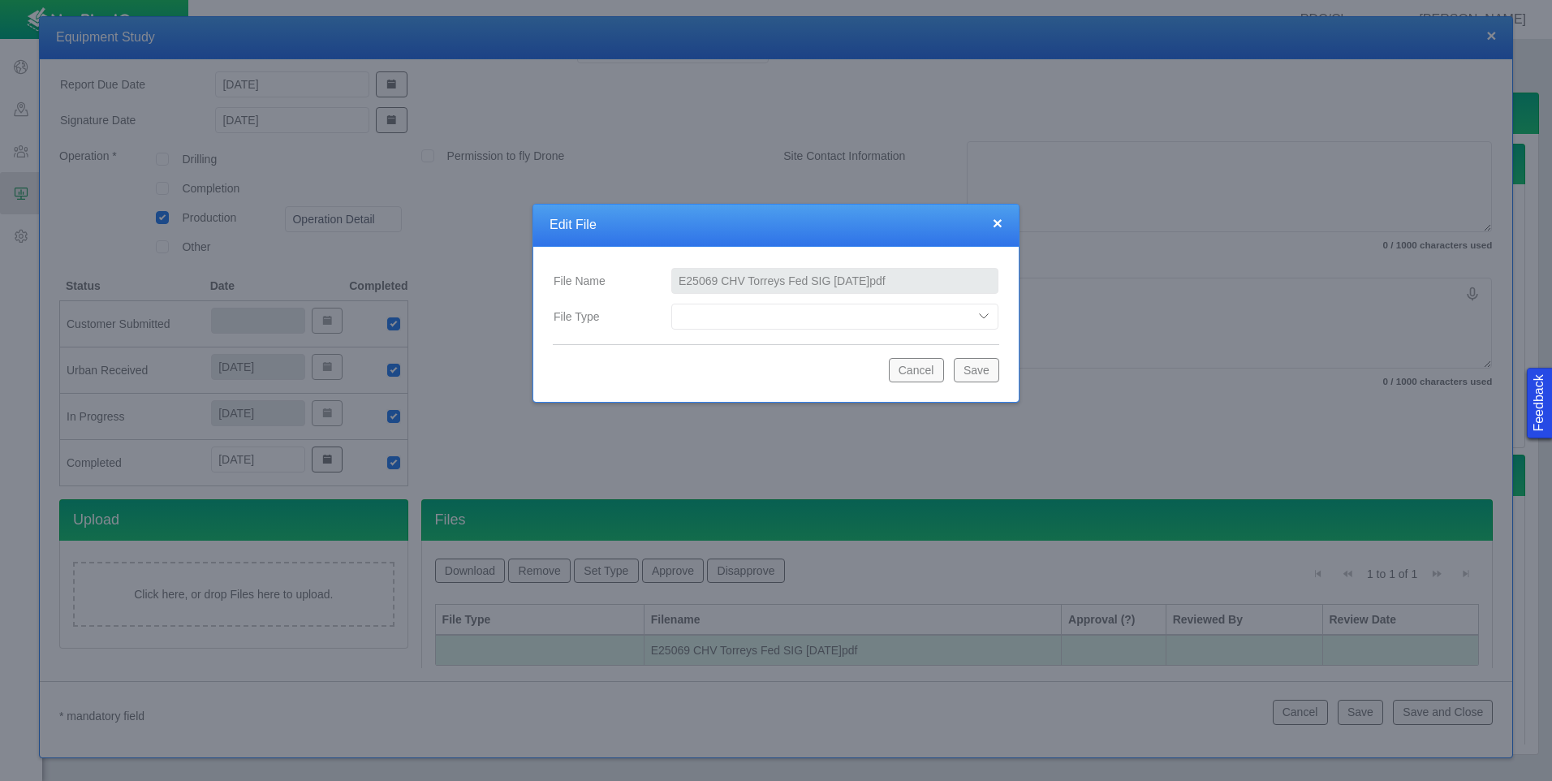
click at [802, 317] on select "Compliance Report Development Plan Draft Report Equipment Info Equipment Layout…" at bounding box center [834, 317] width 327 height 26
select select "Final_Report"
click at [671, 304] on select "Compliance Report Development Plan Draft Report Equipment Info Equipment Layout…" at bounding box center [834, 317] width 327 height 26
click at [974, 371] on button "Save" at bounding box center [976, 370] width 45 height 24
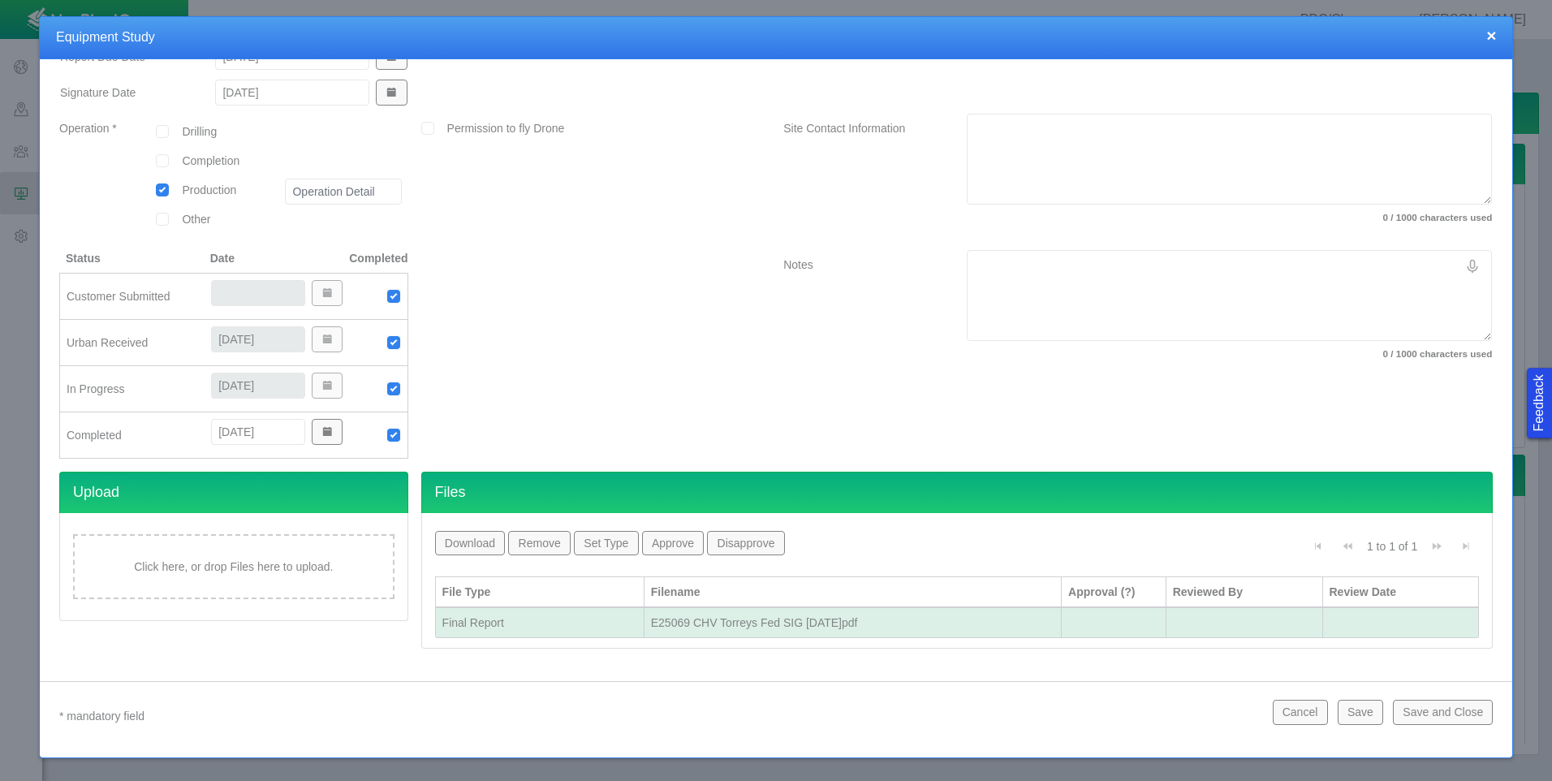
scroll to position [0, 0]
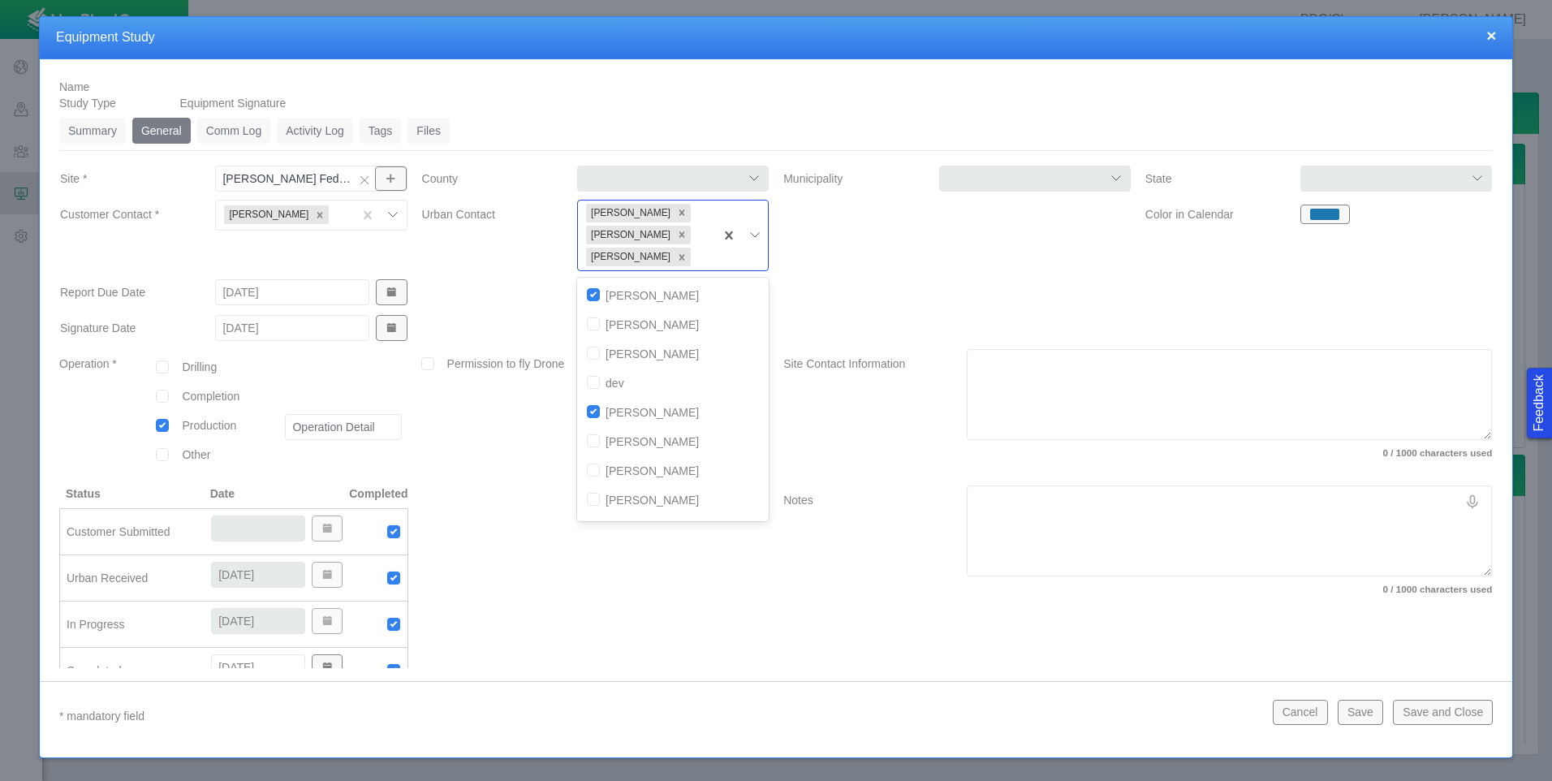
click at [705, 250] on div "[PERSON_NAME] [PERSON_NAME] [PERSON_NAME]" at bounding box center [646, 236] width 136 height 70
click at [592, 328] on input "checkbox" at bounding box center [593, 323] width 13 height 13
checkbox input "true"
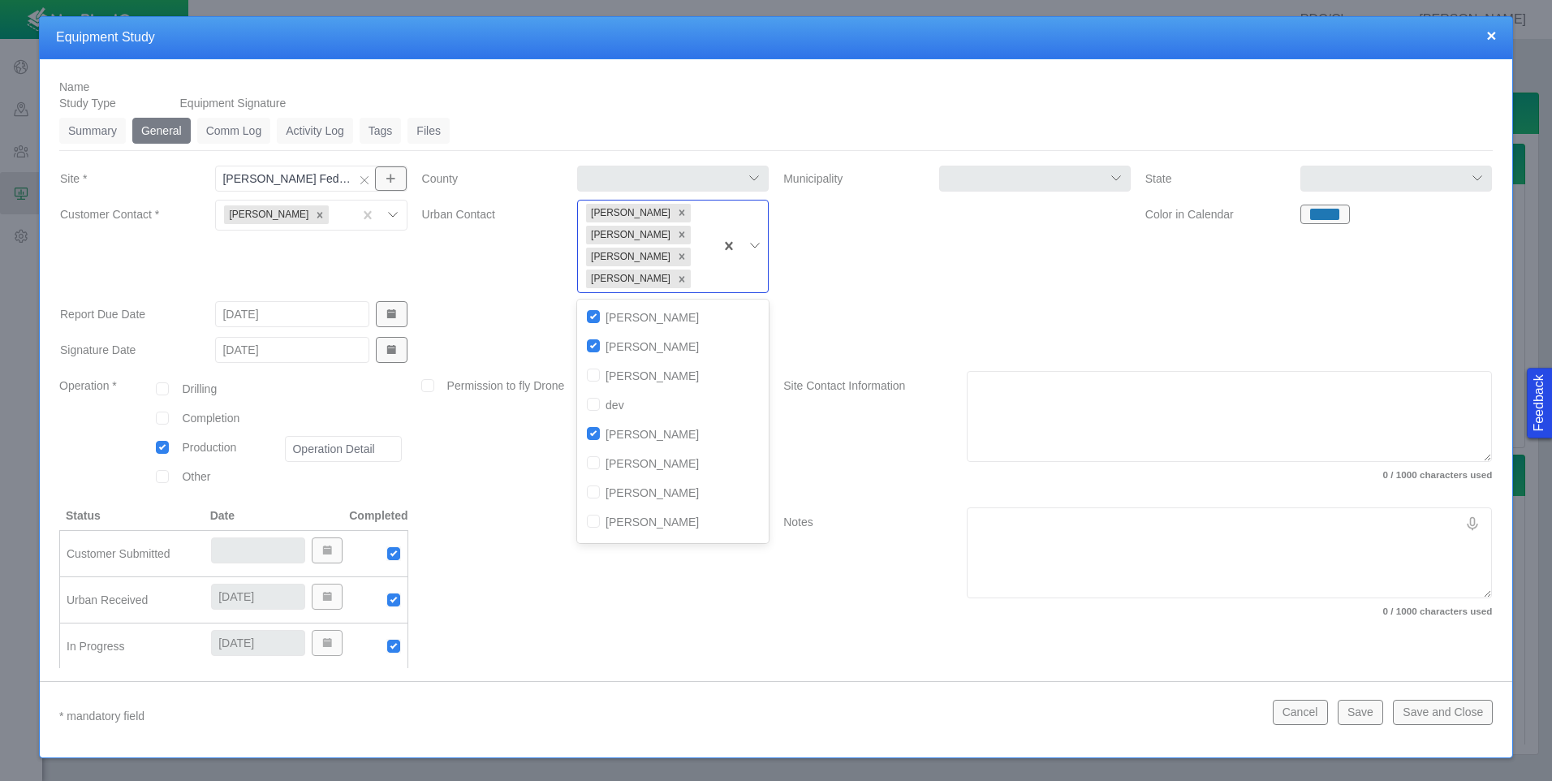
click at [783, 303] on div at bounding box center [957, 318] width 362 height 36
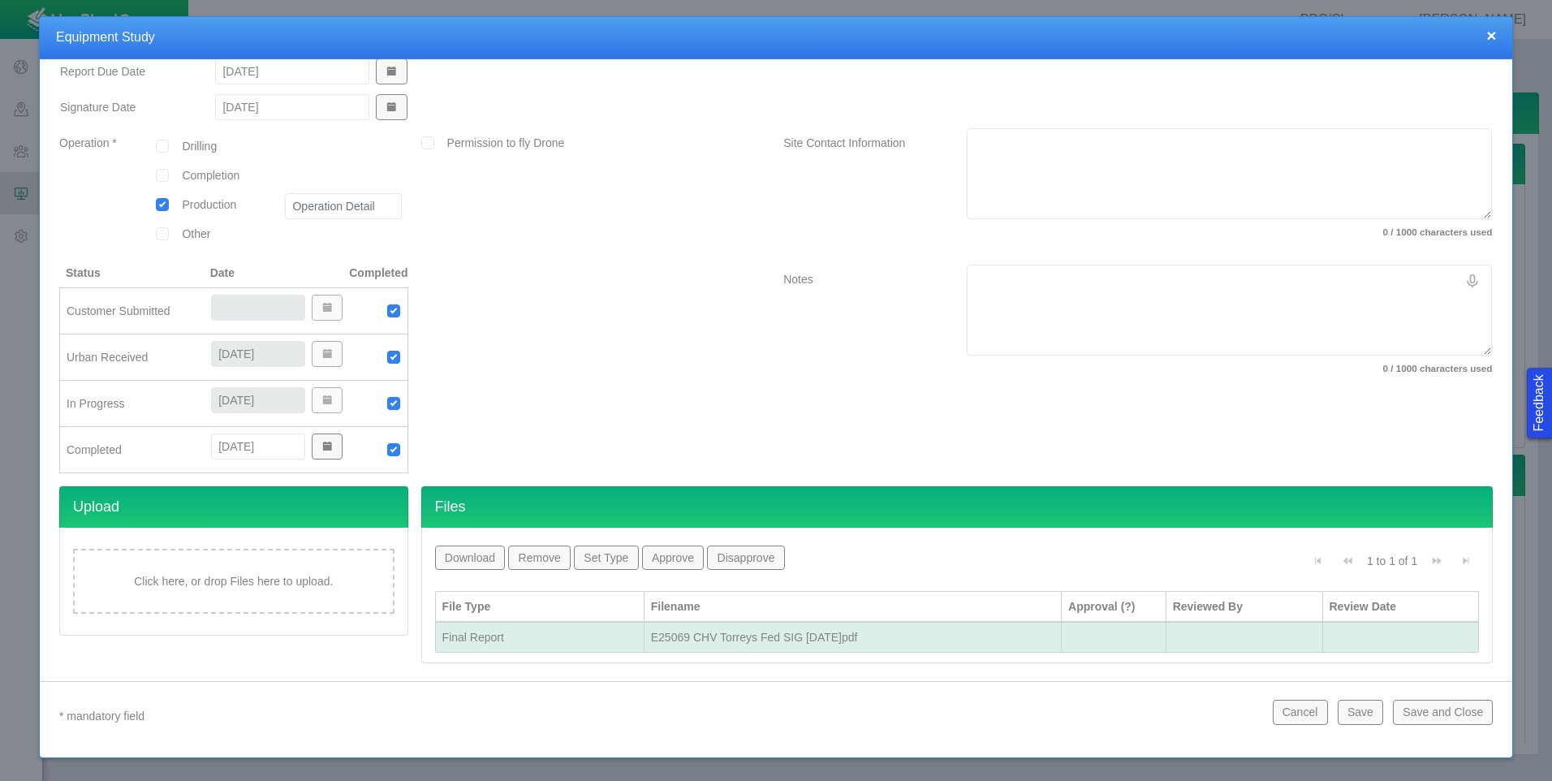
scroll to position [257, 0]
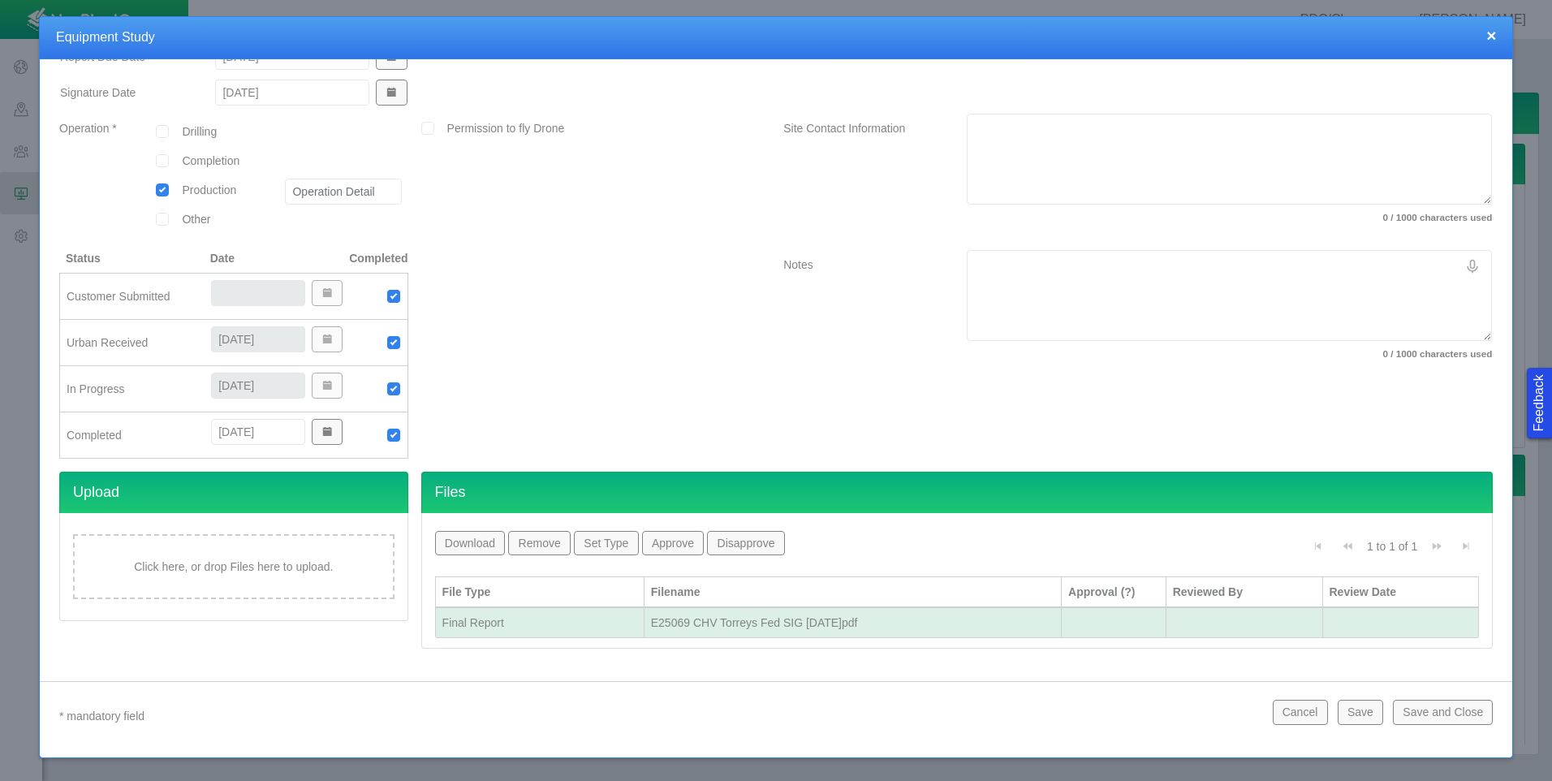
click at [1441, 711] on button "Save and Close" at bounding box center [1443, 712] width 100 height 24
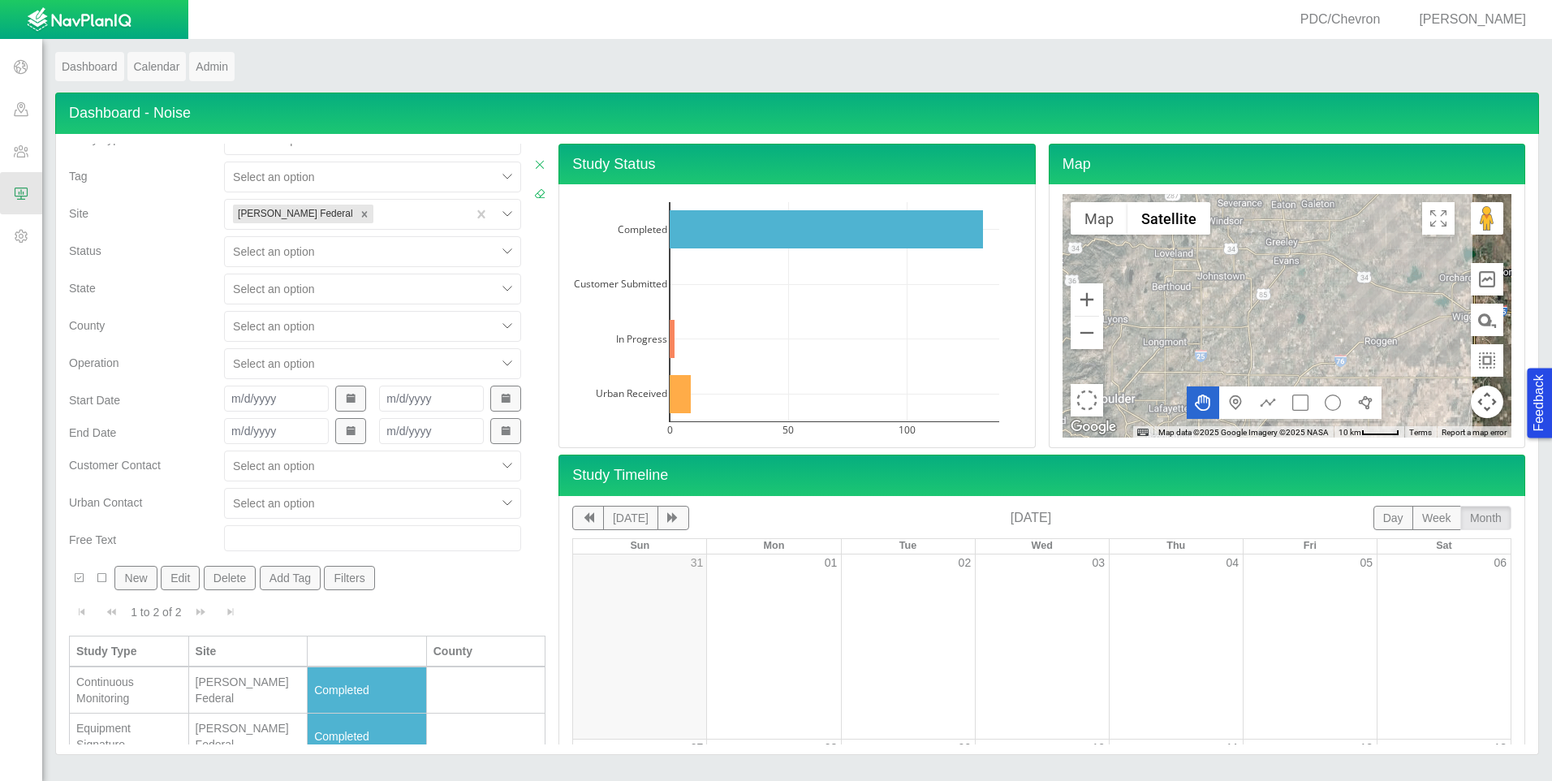
scroll to position [34, 0]
